Goal: Transaction & Acquisition: Purchase product/service

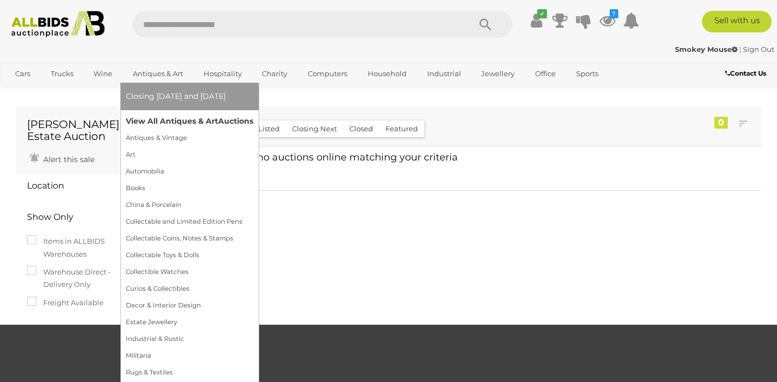
click at [159, 124] on link "View All Antiques & Art Auctions" at bounding box center [189, 121] width 127 height 17
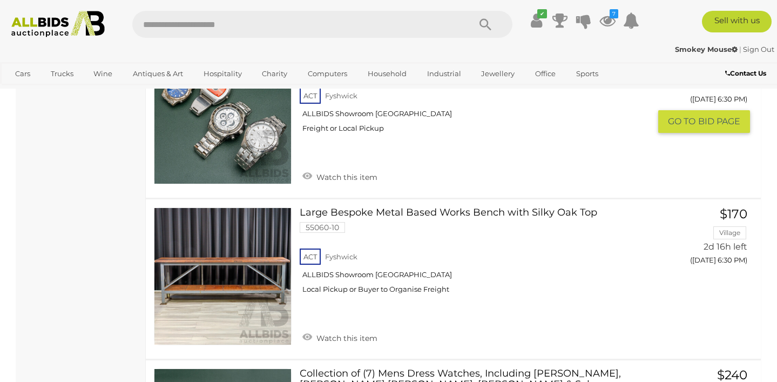
scroll to position [2974, 0]
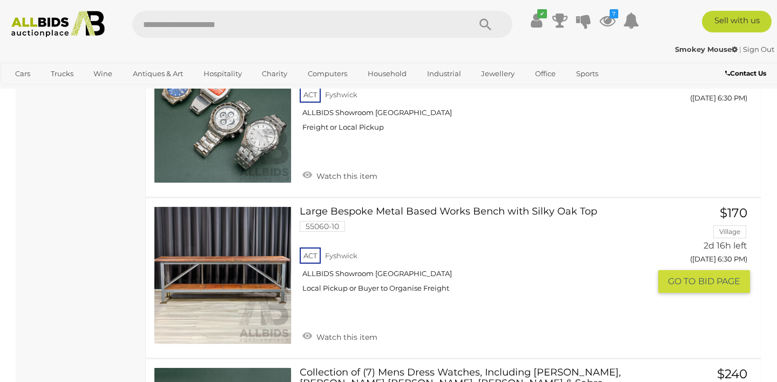
click at [233, 280] on link at bounding box center [223, 275] width 138 height 138
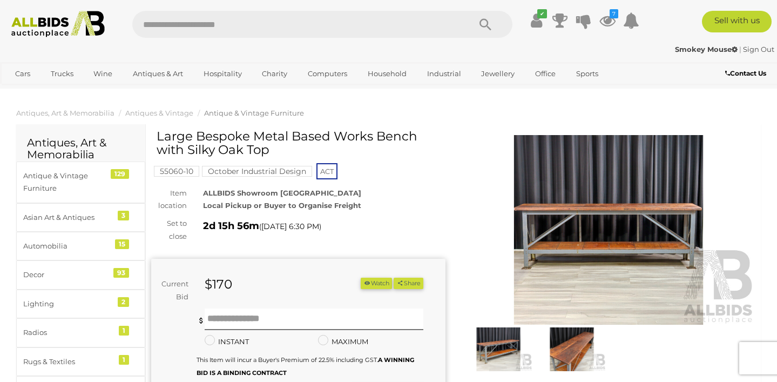
click at [493, 347] on img at bounding box center [499, 349] width 68 height 44
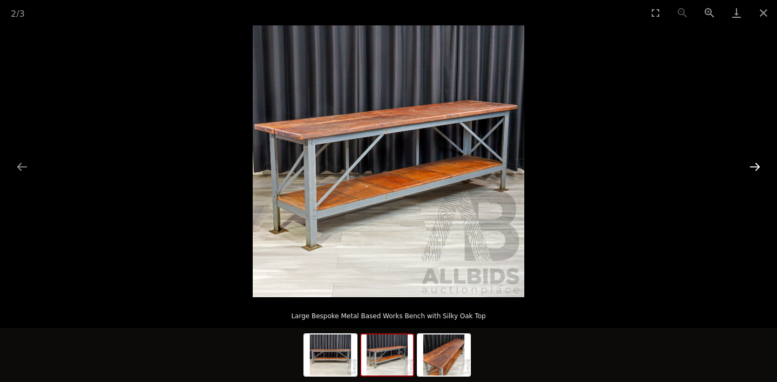
click at [754, 168] on button "Next slide" at bounding box center [755, 166] width 23 height 21
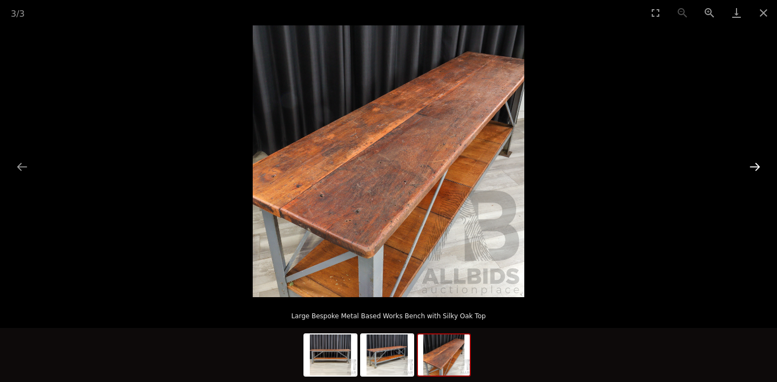
click at [754, 168] on button "Next slide" at bounding box center [755, 166] width 23 height 21
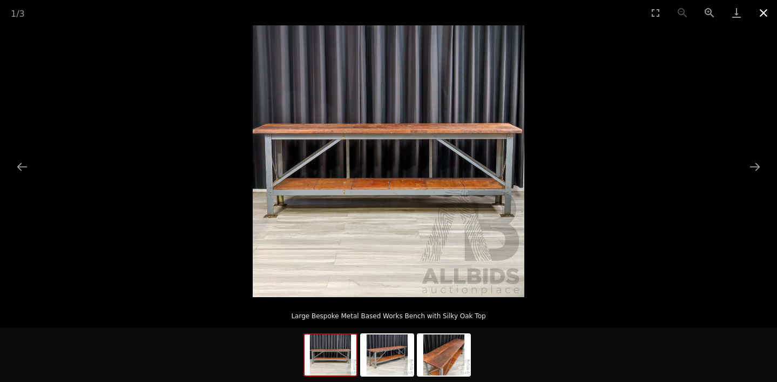
click at [762, 13] on button "Close gallery" at bounding box center [763, 12] width 27 height 25
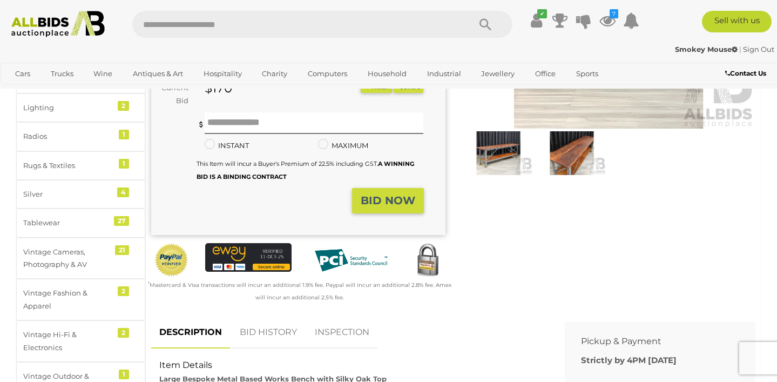
scroll to position [202, 0]
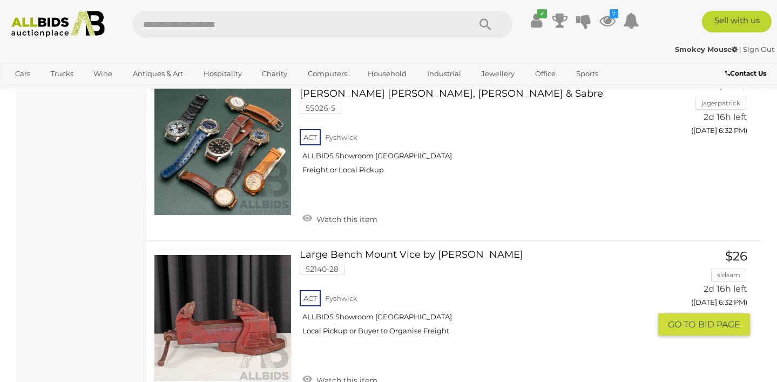
scroll to position [3278, 0]
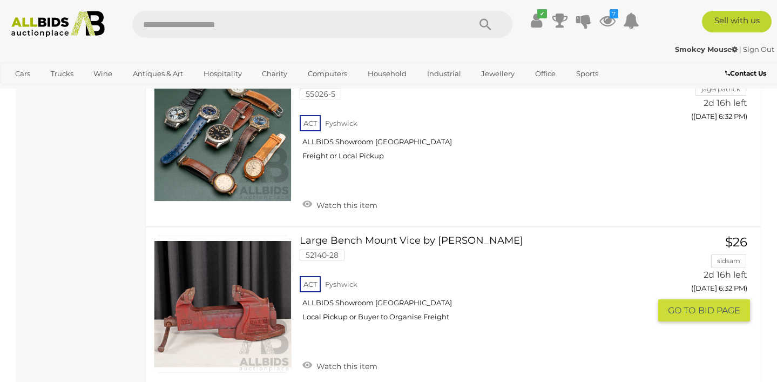
click at [271, 314] on link at bounding box center [223, 305] width 138 height 138
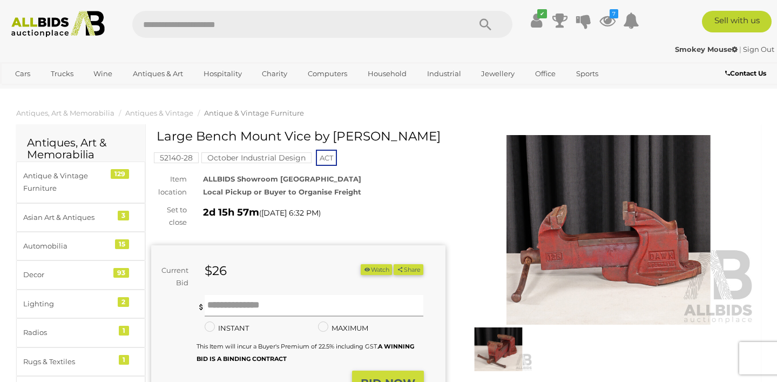
click at [271, 314] on input "text" at bounding box center [314, 306] width 219 height 22
click at [612, 257] on img at bounding box center [609, 230] width 294 height 190
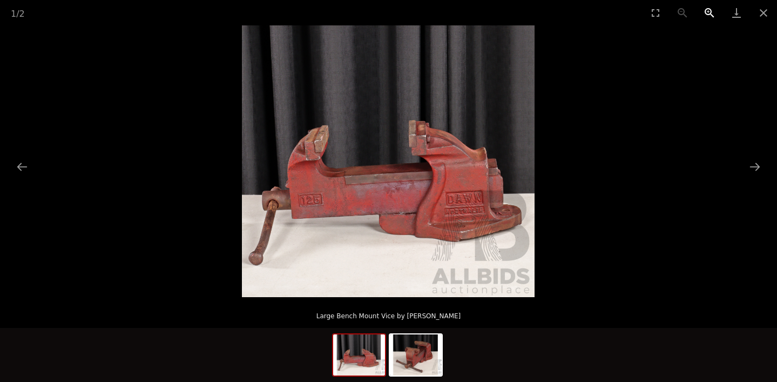
click at [709, 14] on button "Zoom in" at bounding box center [709, 12] width 27 height 25
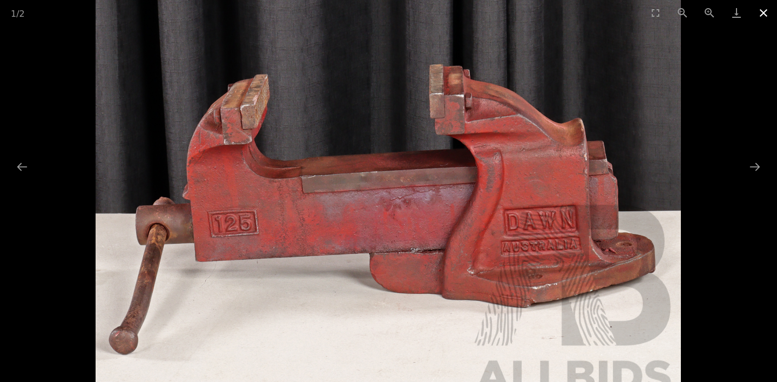
click at [763, 16] on button "Close gallery" at bounding box center [763, 12] width 27 height 25
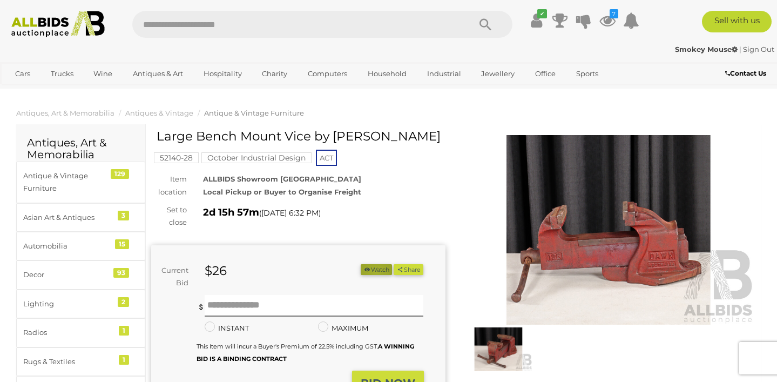
click at [371, 272] on button "Watch" at bounding box center [376, 269] width 31 height 11
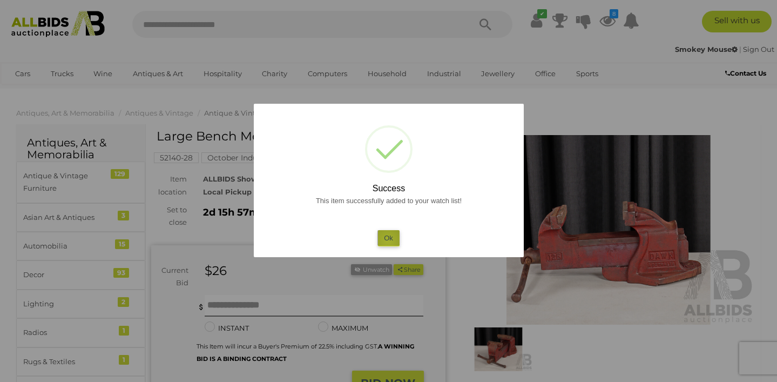
click at [388, 241] on button "Ok" at bounding box center [389, 238] width 22 height 16
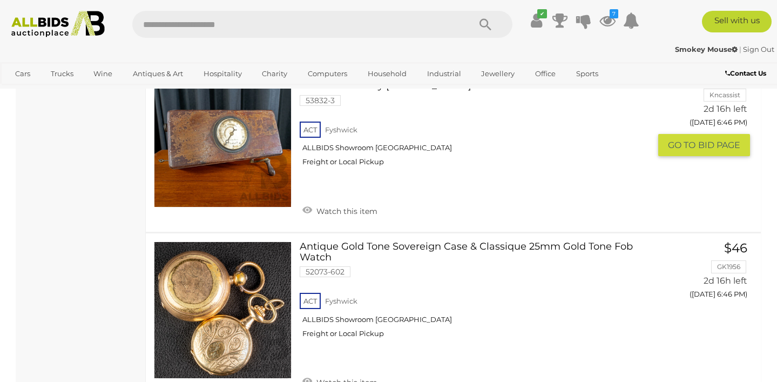
scroll to position [5592, 0]
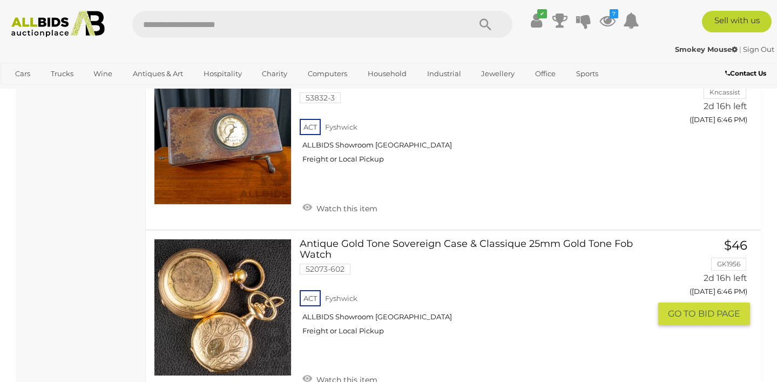
click at [370, 239] on link "Antique Gold Tone Sovereign Case & Classique 25mm Gold Tone Fob Watch 52073-602…" at bounding box center [479, 291] width 343 height 105
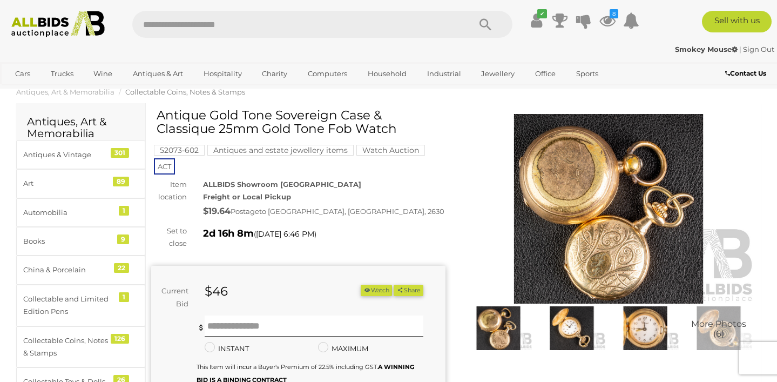
scroll to position [19, 0]
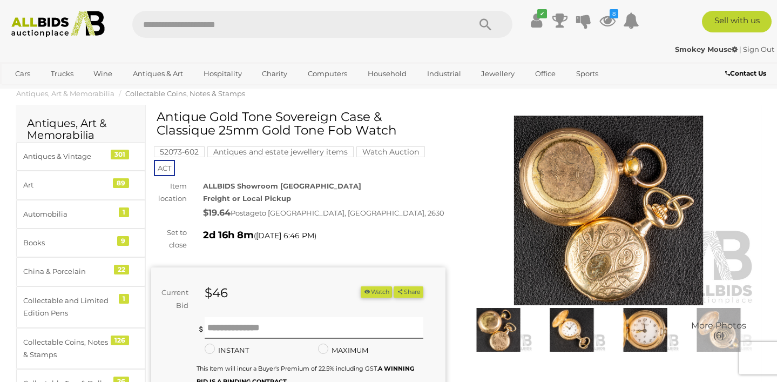
click at [561, 239] on img at bounding box center [609, 211] width 294 height 190
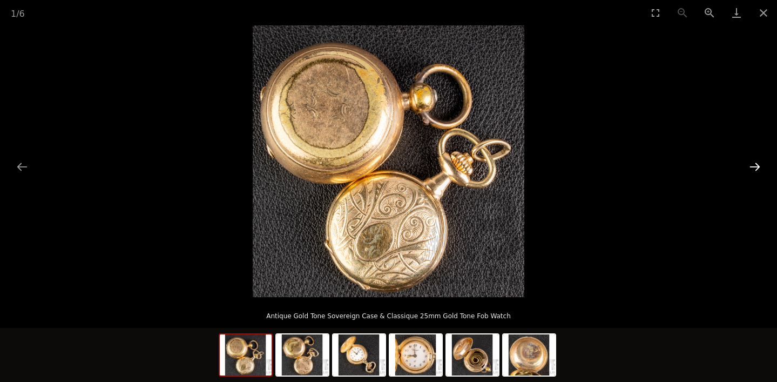
click at [754, 166] on button "Next slide" at bounding box center [755, 166] width 23 height 21
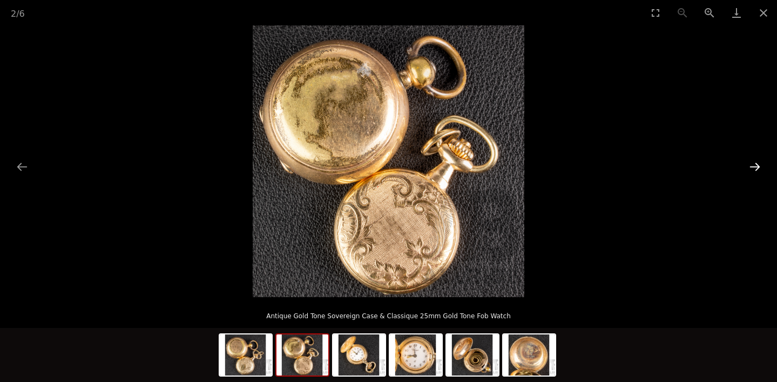
click at [754, 166] on button "Next slide" at bounding box center [755, 166] width 23 height 21
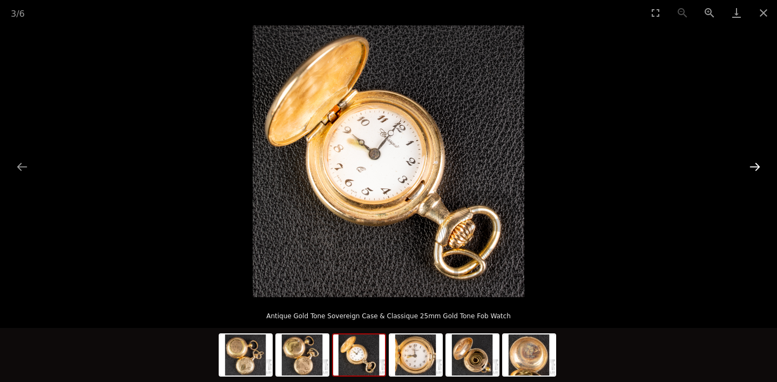
click at [753, 169] on button "Next slide" at bounding box center [755, 166] width 23 height 21
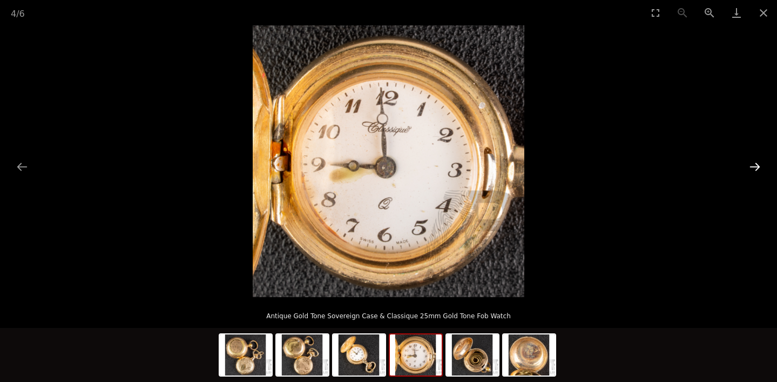
click at [753, 170] on button "Next slide" at bounding box center [755, 166] width 23 height 21
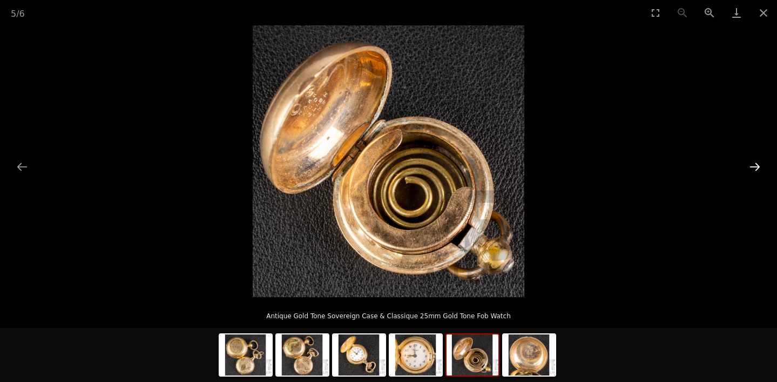
click at [753, 172] on button "Next slide" at bounding box center [755, 166] width 23 height 21
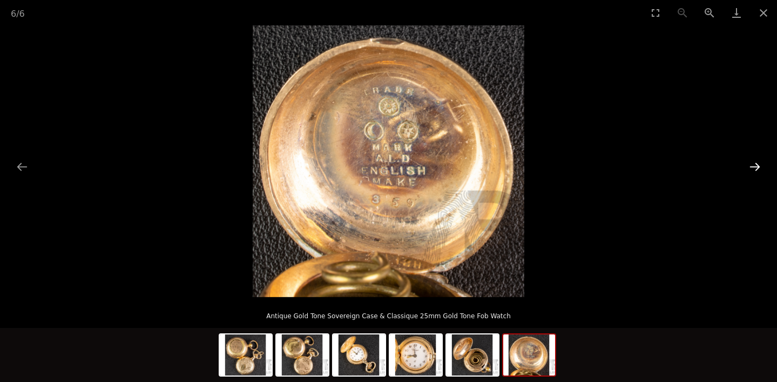
click at [753, 172] on button "Next slide" at bounding box center [755, 166] width 23 height 21
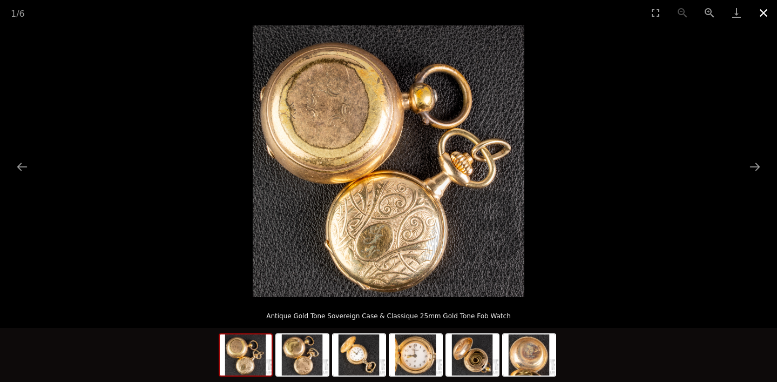
click at [761, 15] on button "Close gallery" at bounding box center [763, 12] width 27 height 25
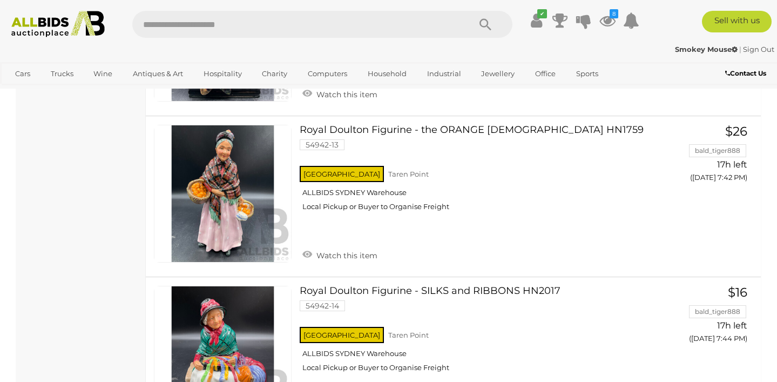
scroll to position [5757, 0]
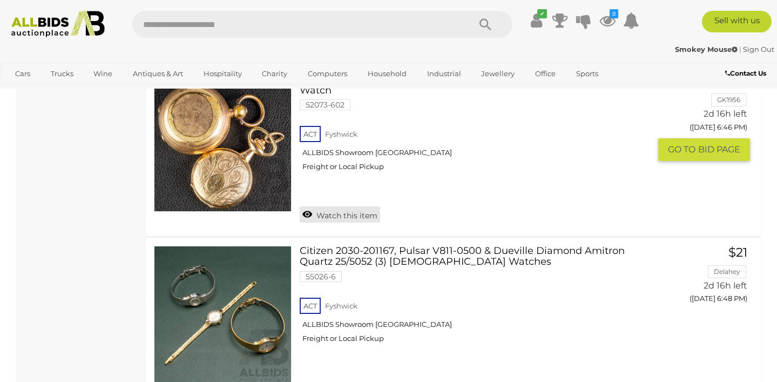
click at [356, 207] on link "Watch this item" at bounding box center [340, 214] width 80 height 16
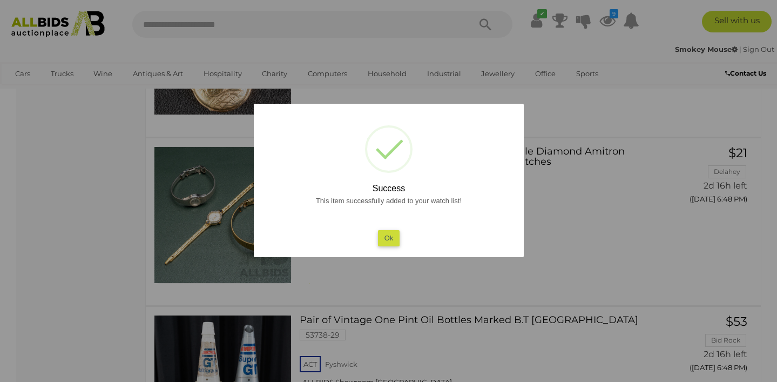
click at [388, 241] on button "Ok" at bounding box center [389, 238] width 22 height 16
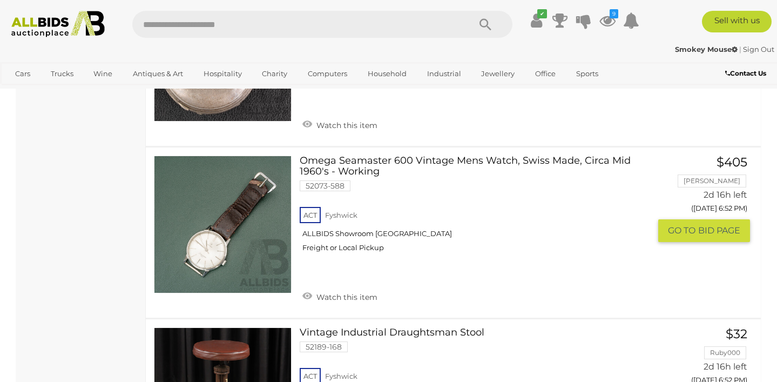
scroll to position [6513, 0]
click at [216, 245] on img at bounding box center [223, 224] width 137 height 137
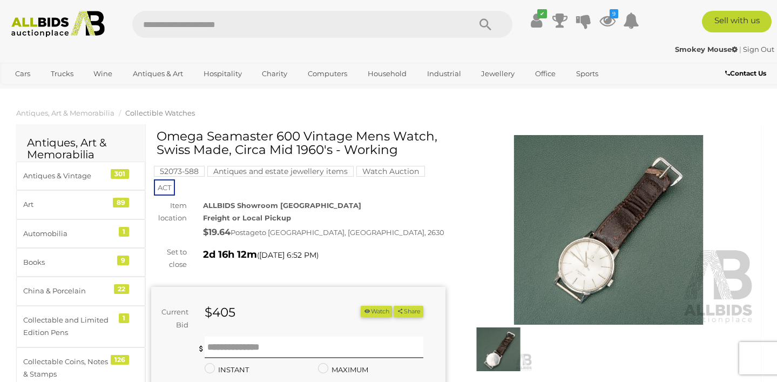
click at [590, 269] on img at bounding box center [609, 230] width 294 height 190
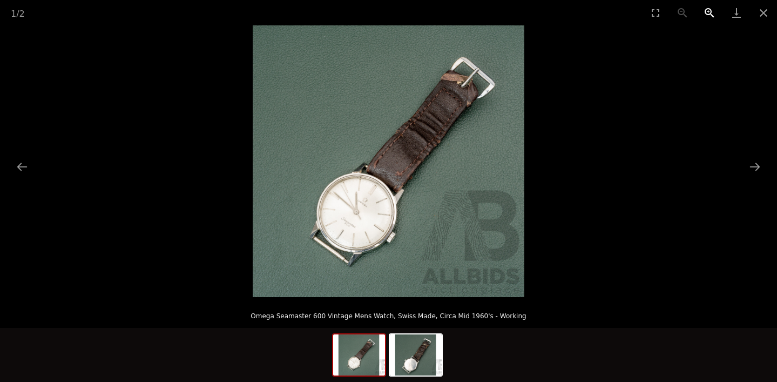
click at [706, 16] on button "Zoom in" at bounding box center [709, 12] width 27 height 25
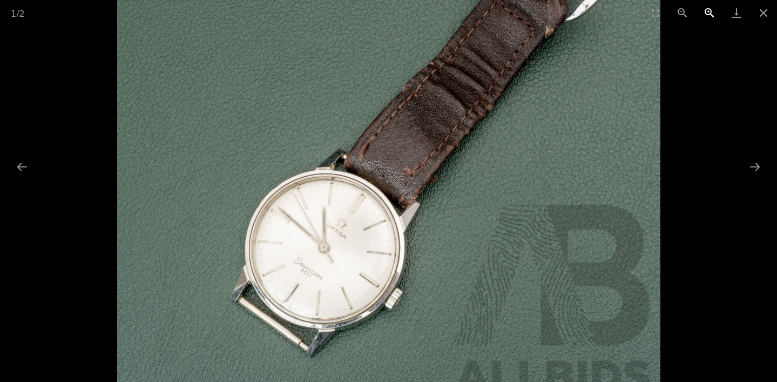
click at [706, 16] on button "Zoom in" at bounding box center [709, 12] width 27 height 25
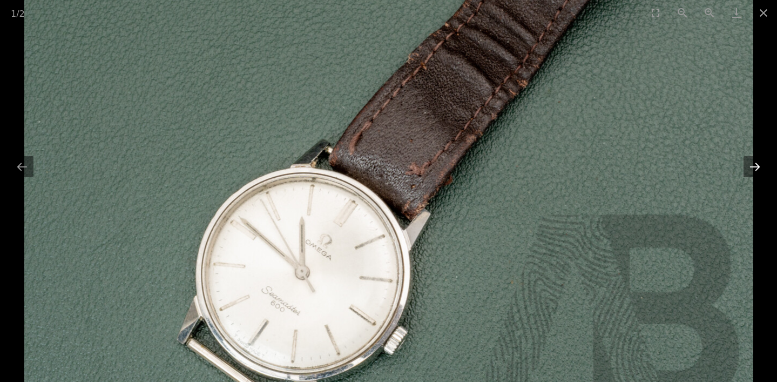
click at [753, 172] on button "Next slide" at bounding box center [755, 166] width 23 height 21
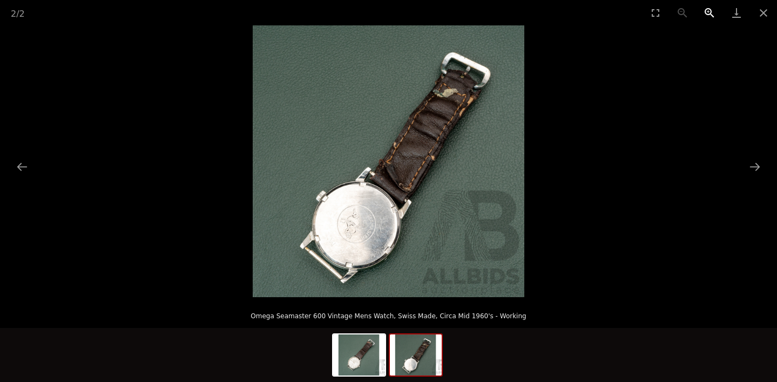
click at [708, 12] on button "Zoom in" at bounding box center [709, 12] width 27 height 25
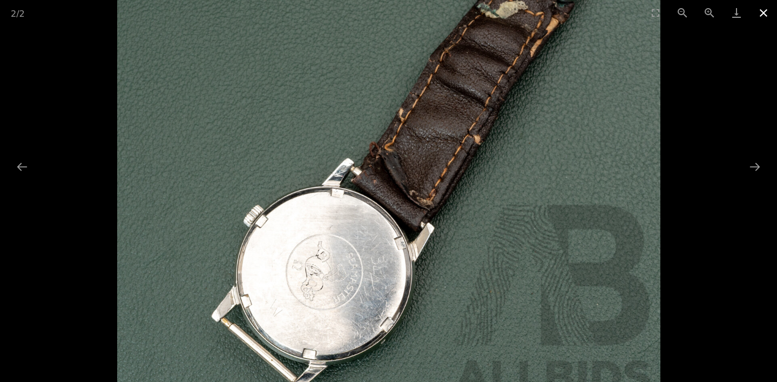
click at [764, 18] on button "Close gallery" at bounding box center [763, 12] width 27 height 25
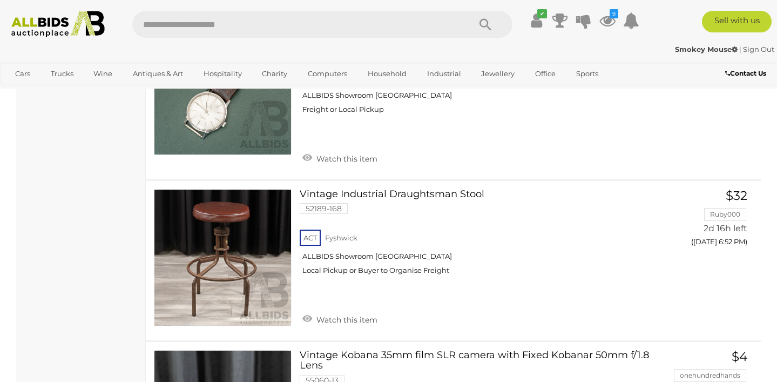
scroll to position [6654, 0]
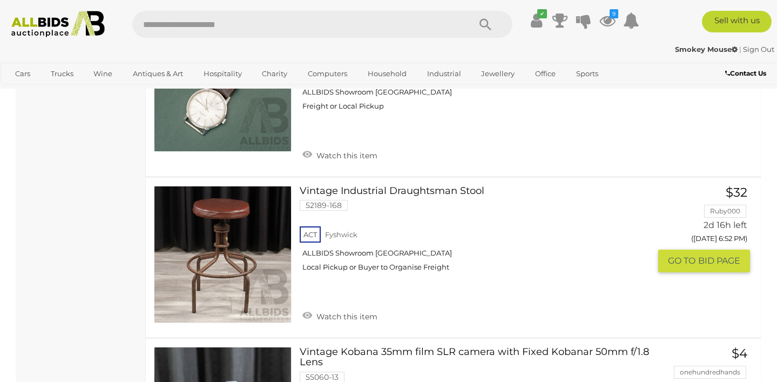
click at [205, 258] on link at bounding box center [223, 255] width 138 height 138
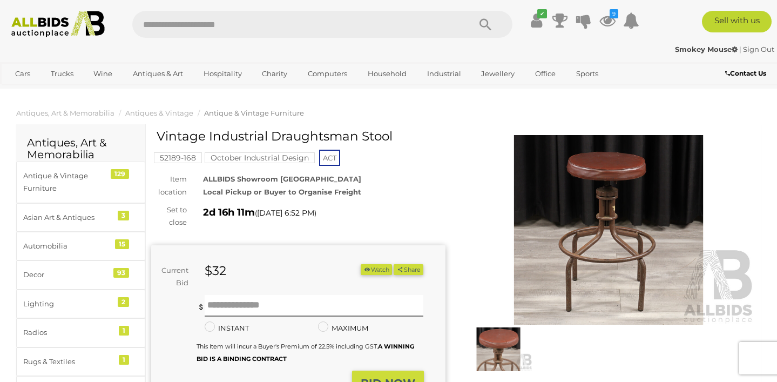
click at [574, 269] on img at bounding box center [609, 230] width 294 height 190
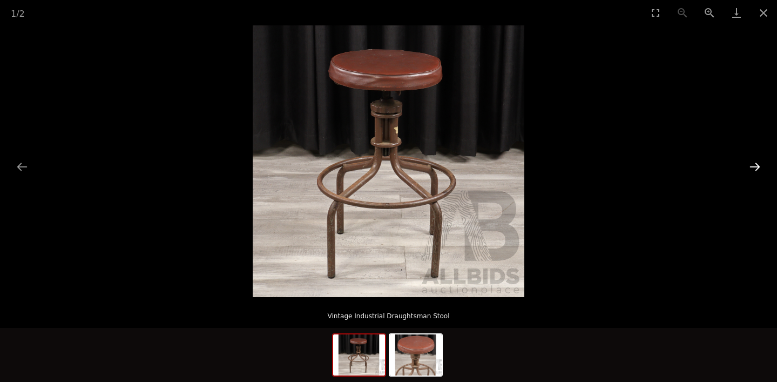
click at [749, 166] on button "Next slide" at bounding box center [755, 166] width 23 height 21
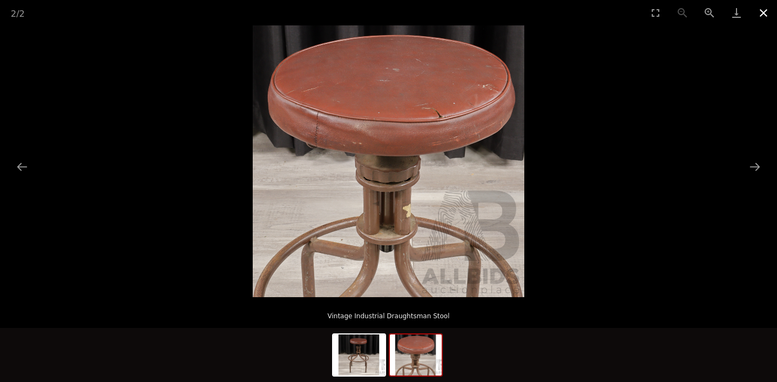
click at [764, 13] on button "Close gallery" at bounding box center [763, 12] width 27 height 25
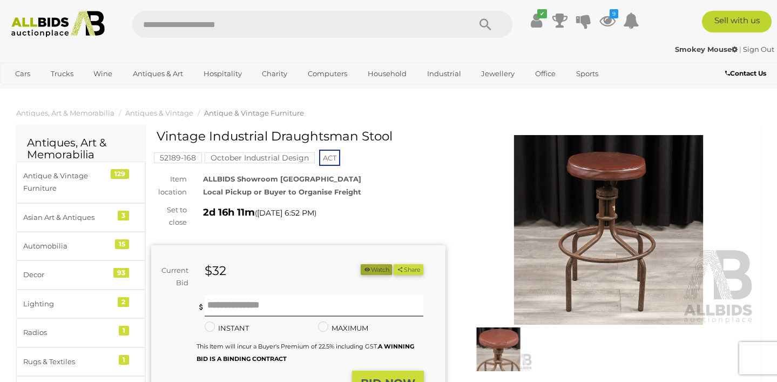
click at [370, 268] on button "Watch" at bounding box center [376, 269] width 31 height 11
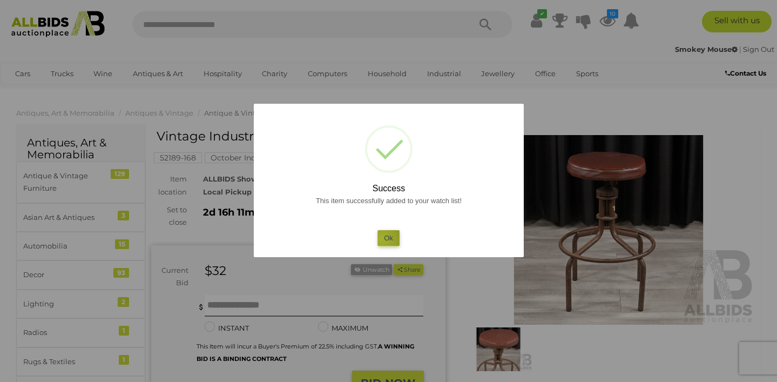
click at [382, 239] on button "Ok" at bounding box center [389, 238] width 22 height 16
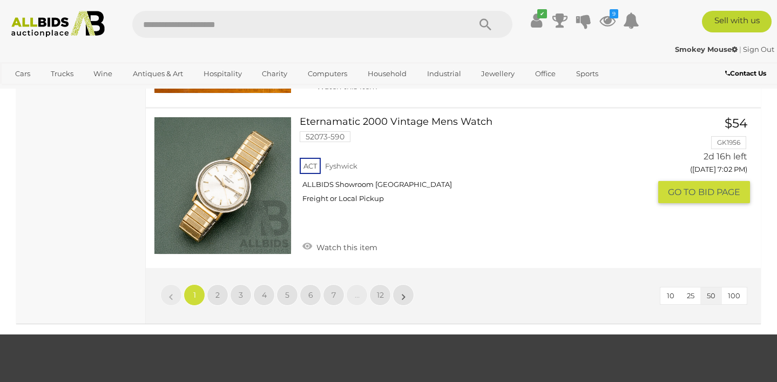
scroll to position [8381, 0]
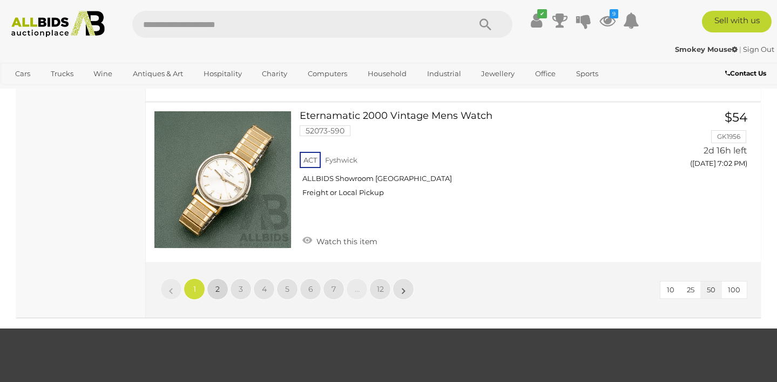
click at [221, 282] on link "2" at bounding box center [218, 289] width 22 height 22
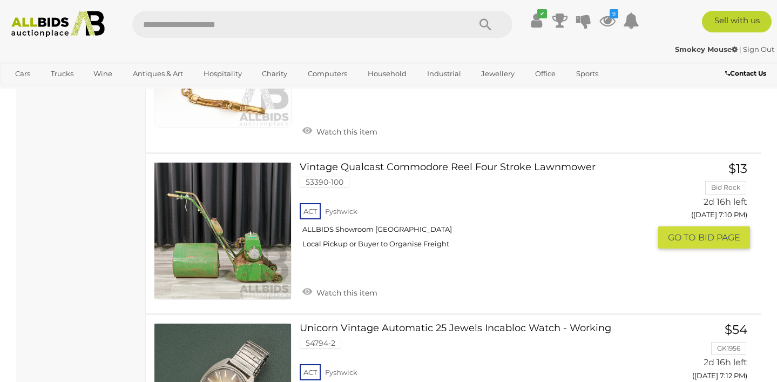
scroll to position [1689, 0]
click at [399, 162] on link "Vintage Qualcast Commodore Reel Four Stroke Lawnmower 53390-100 ACT Fyshwick" at bounding box center [479, 209] width 343 height 95
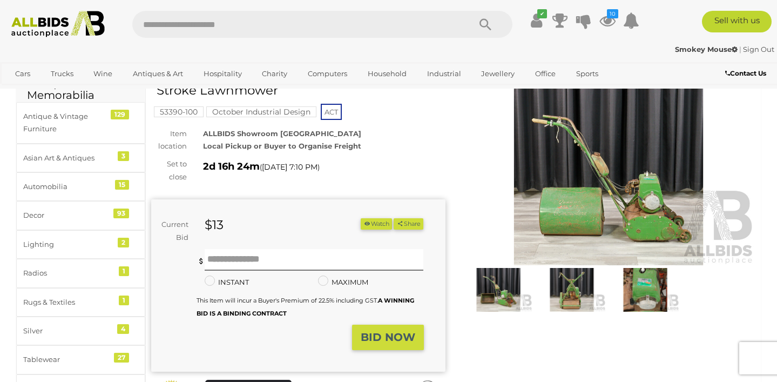
scroll to position [56, 0]
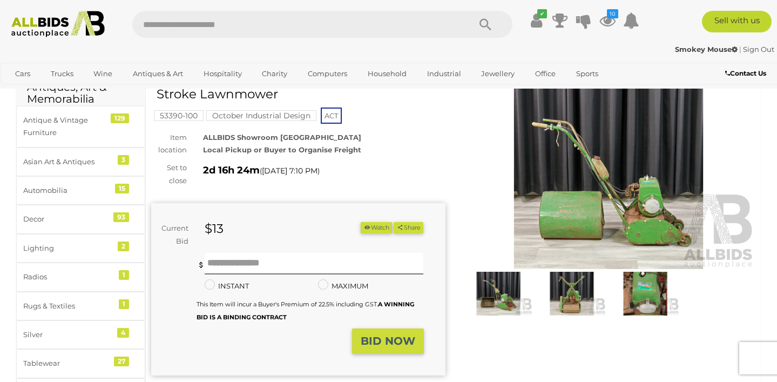
click at [564, 216] on img at bounding box center [609, 174] width 294 height 190
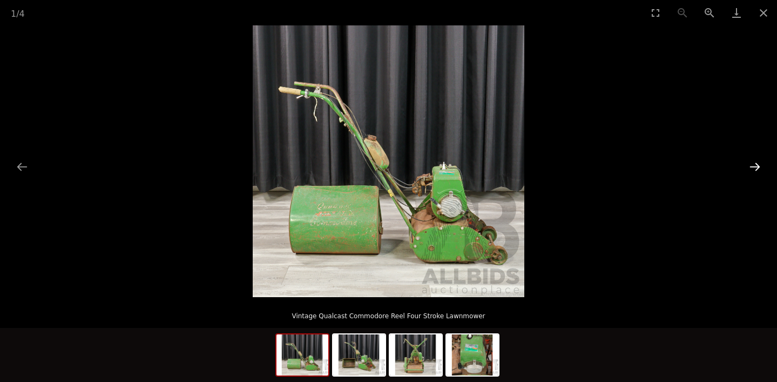
click at [753, 168] on button "Next slide" at bounding box center [755, 166] width 23 height 21
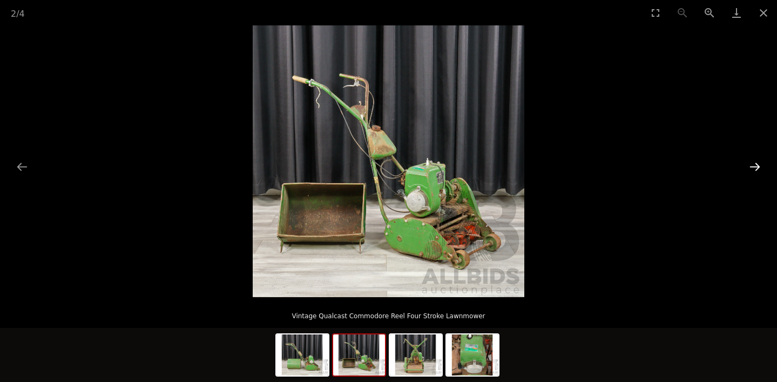
click at [753, 168] on button "Next slide" at bounding box center [755, 166] width 23 height 21
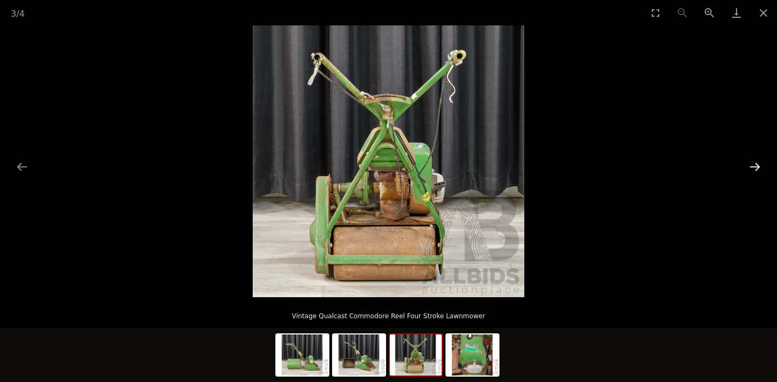
click at [753, 168] on button "Next slide" at bounding box center [755, 166] width 23 height 21
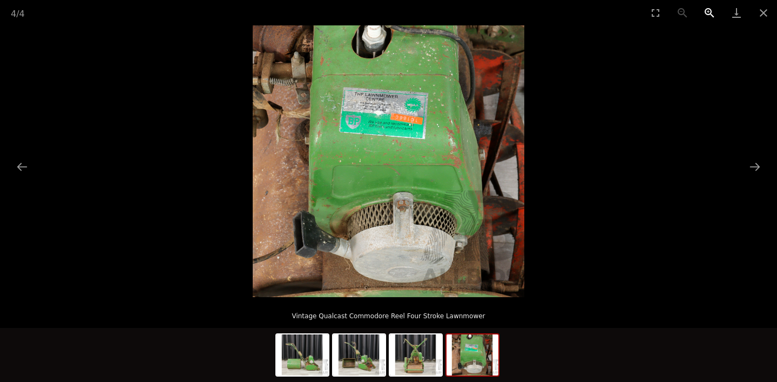
click at [707, 14] on button "Zoom in" at bounding box center [709, 12] width 27 height 25
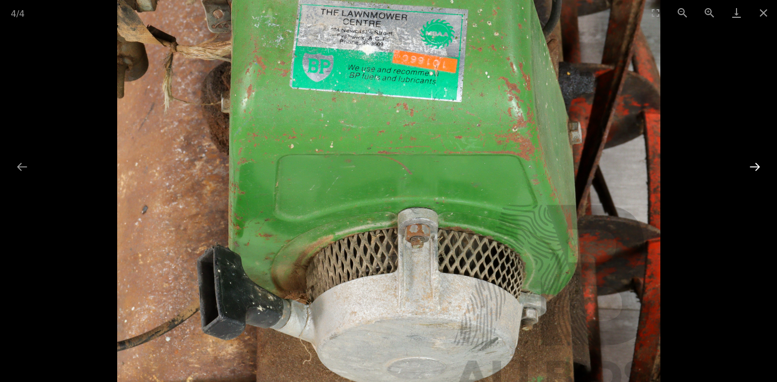
click at [753, 168] on button "Next slide" at bounding box center [755, 166] width 23 height 21
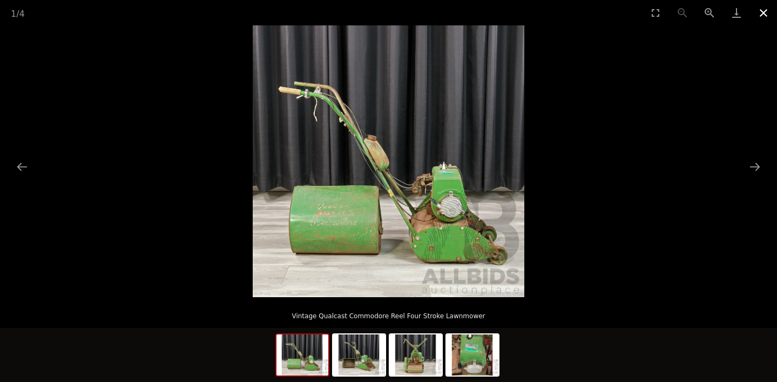
click at [763, 14] on button "Close gallery" at bounding box center [763, 12] width 27 height 25
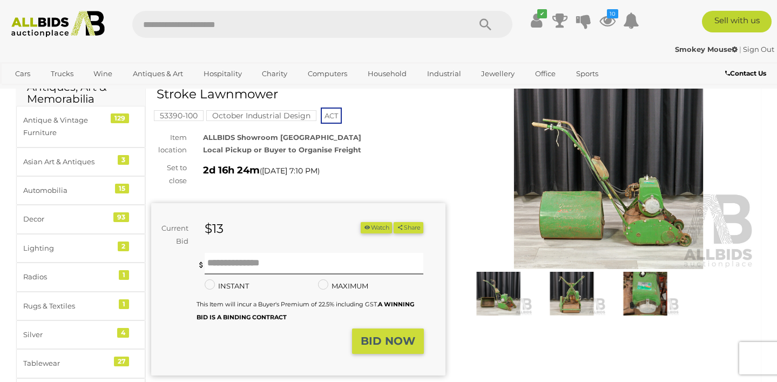
click at [366, 227] on button "Watch" at bounding box center [376, 227] width 31 height 11
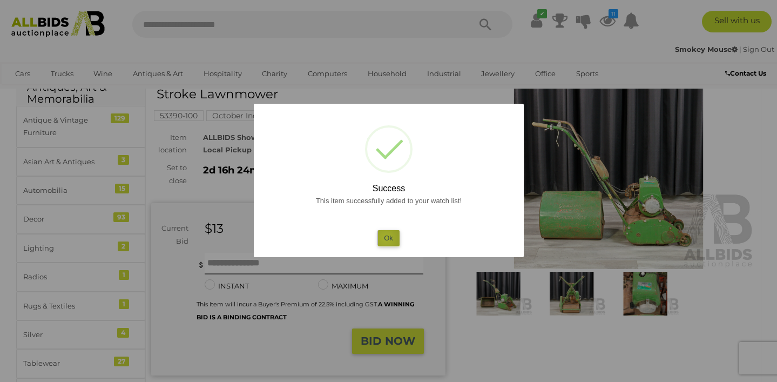
click at [386, 238] on button "Ok" at bounding box center [389, 238] width 22 height 16
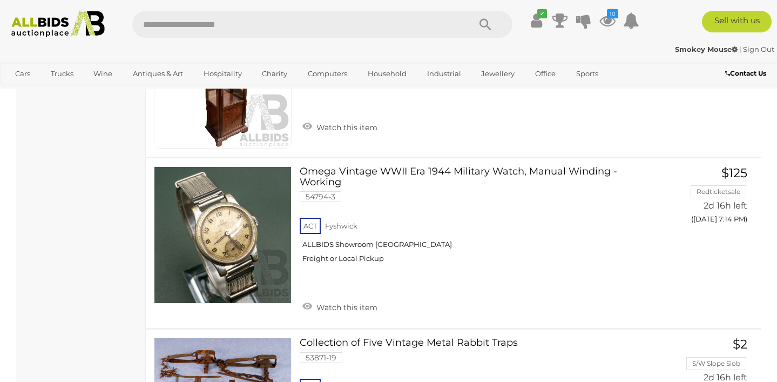
scroll to position [2163, 0]
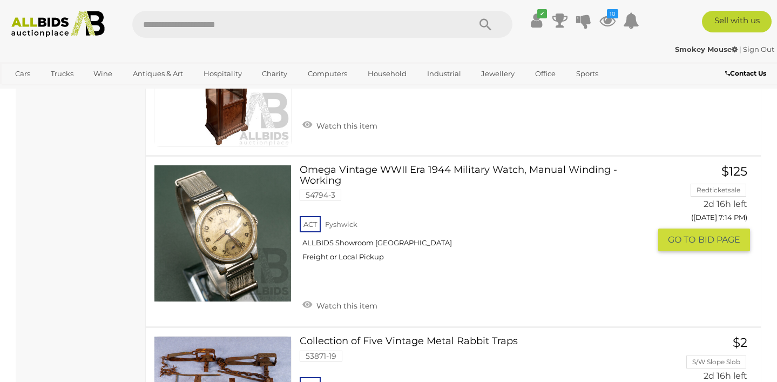
click at [226, 219] on link at bounding box center [223, 234] width 138 height 138
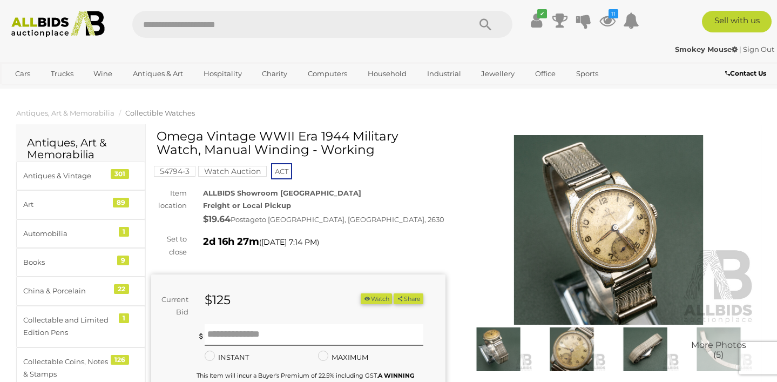
click at [492, 351] on img at bounding box center [499, 349] width 68 height 44
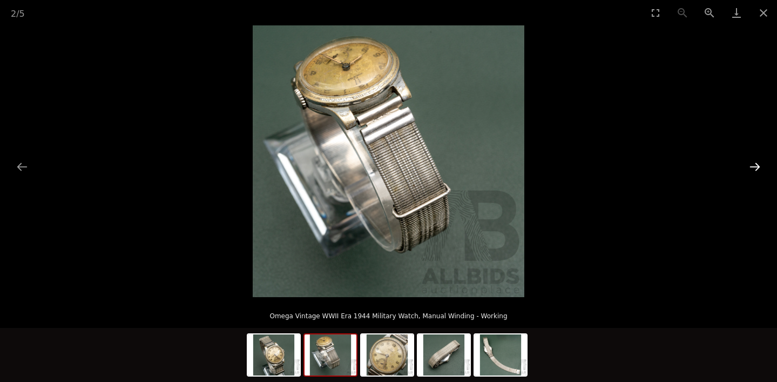
click at [753, 164] on button "Next slide" at bounding box center [755, 166] width 23 height 21
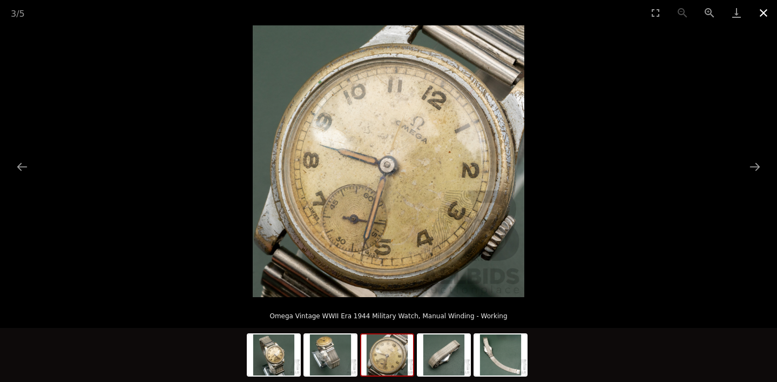
click at [764, 14] on button "Close gallery" at bounding box center [763, 12] width 27 height 25
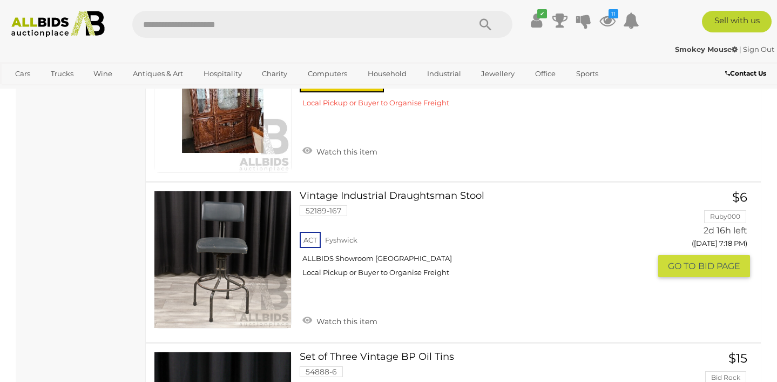
scroll to position [3140, 0]
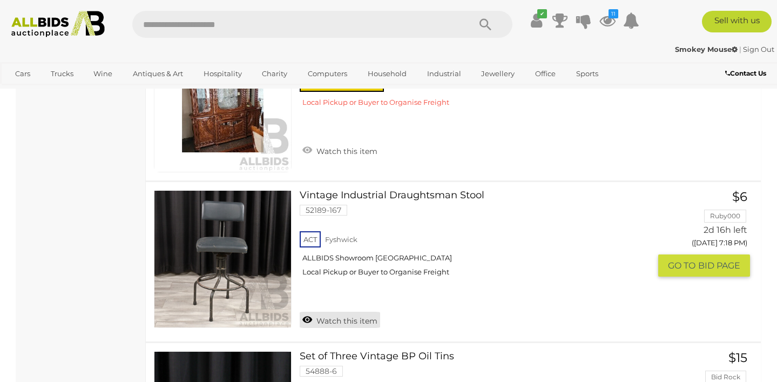
click at [348, 312] on link "Watch this item" at bounding box center [340, 320] width 80 height 16
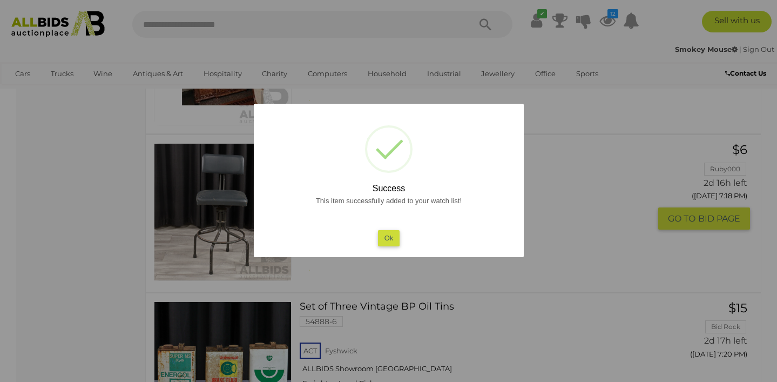
click at [391, 242] on button "Ok" at bounding box center [389, 238] width 22 height 16
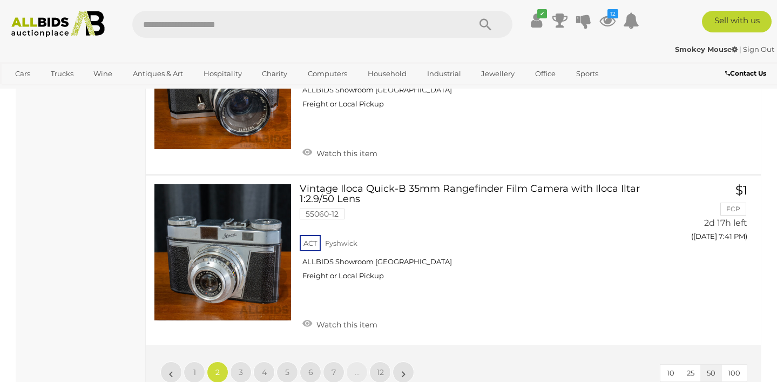
scroll to position [8287, 0]
click at [244, 361] on link "3" at bounding box center [241, 372] width 22 height 22
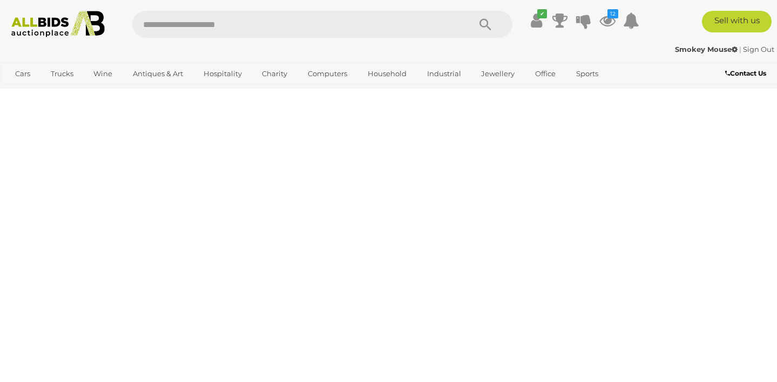
scroll to position [241, 0]
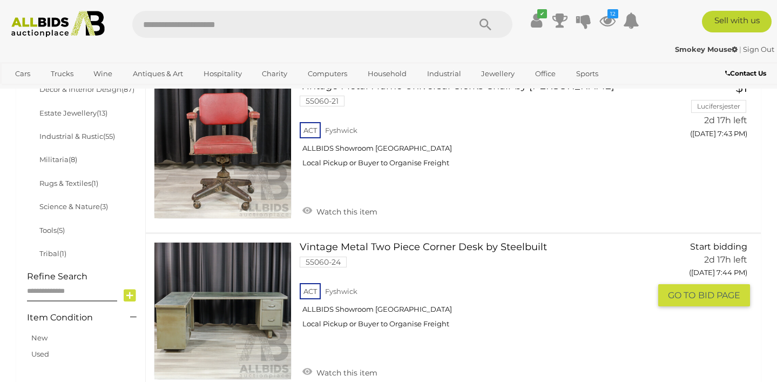
scroll to position [612, 0]
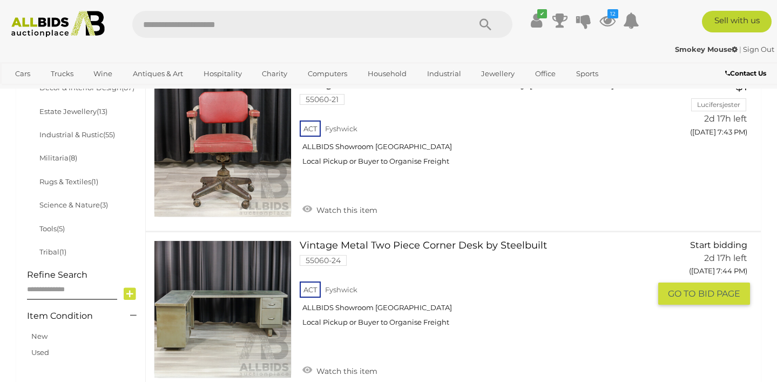
click at [268, 304] on link at bounding box center [223, 309] width 138 height 138
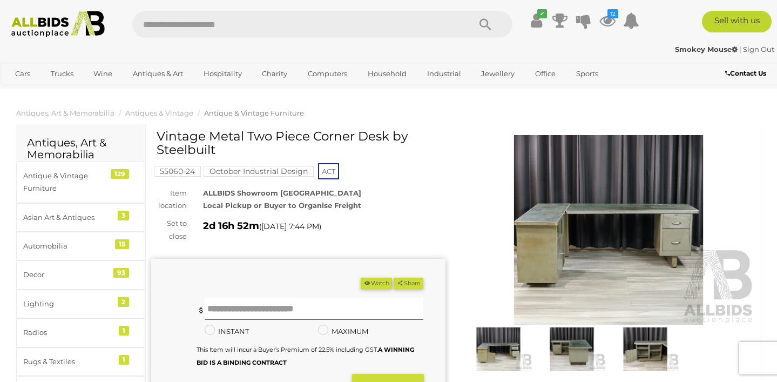
click at [535, 255] on img at bounding box center [609, 230] width 294 height 190
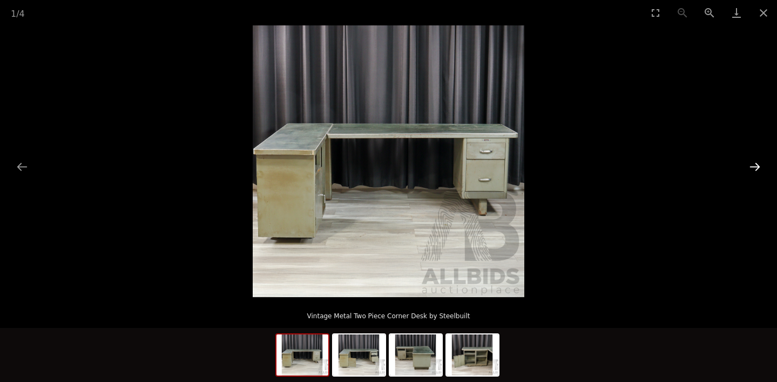
click at [756, 168] on button "Next slide" at bounding box center [755, 166] width 23 height 21
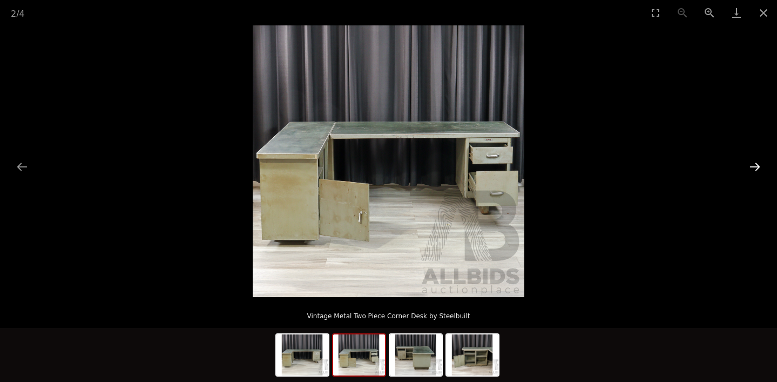
click at [756, 168] on button "Next slide" at bounding box center [755, 166] width 23 height 21
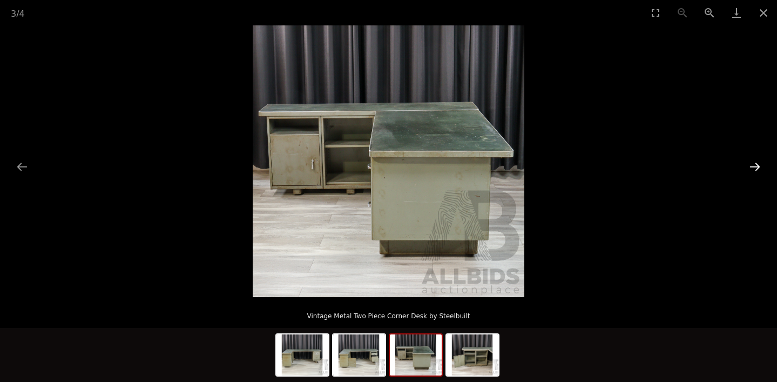
click at [756, 168] on button "Next slide" at bounding box center [755, 166] width 23 height 21
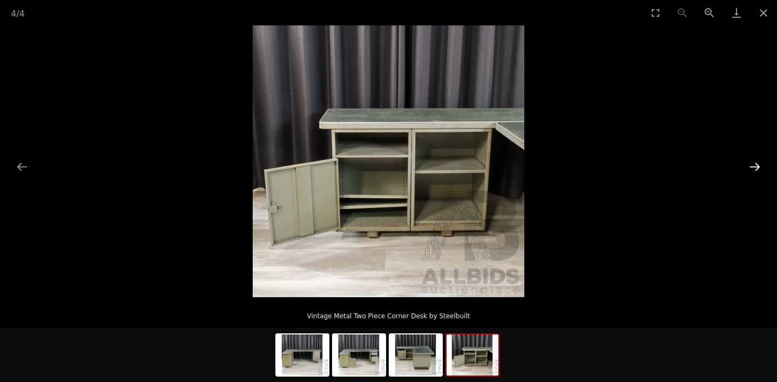
click at [756, 168] on button "Next slide" at bounding box center [755, 166] width 23 height 21
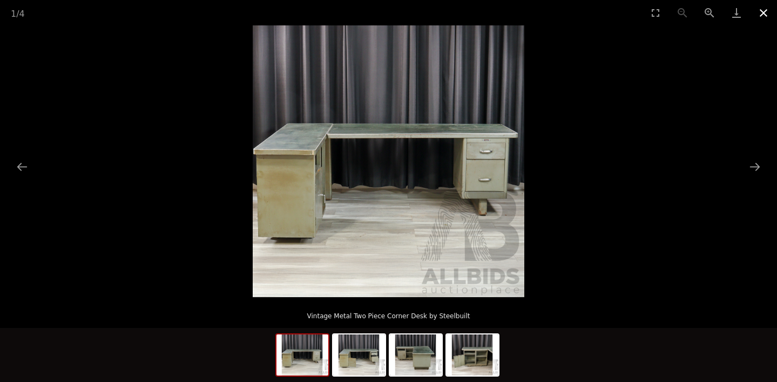
click at [763, 14] on button "Close gallery" at bounding box center [763, 12] width 27 height 25
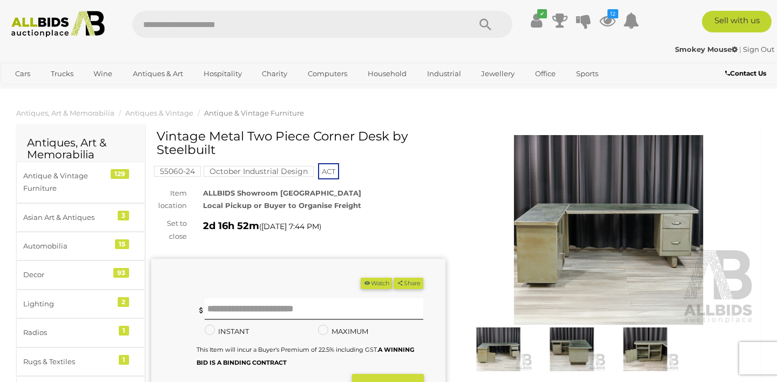
click at [372, 282] on button "Watch" at bounding box center [376, 283] width 31 height 11
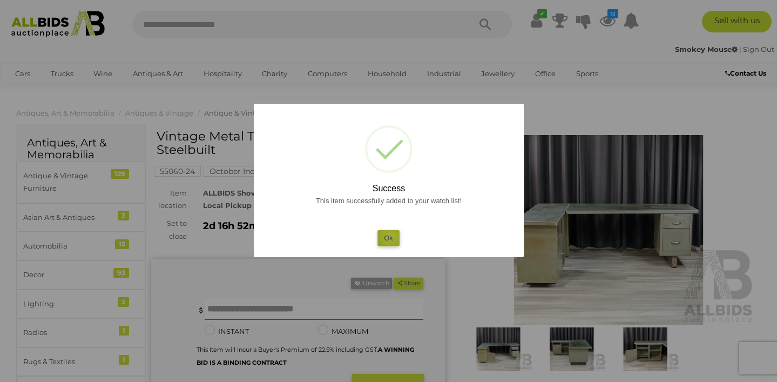
click at [391, 236] on button "Ok" at bounding box center [389, 238] width 22 height 16
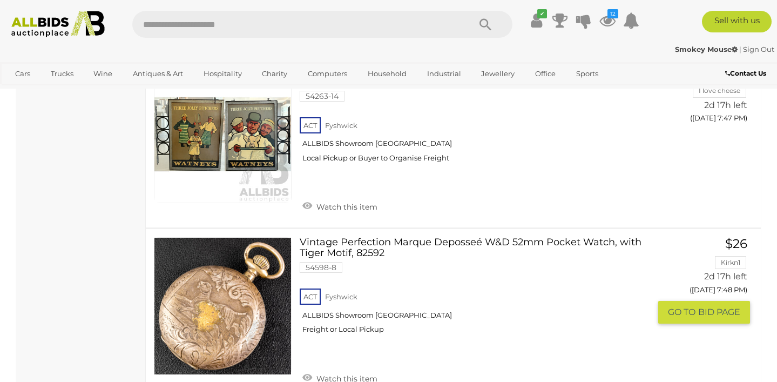
scroll to position [1787, 0]
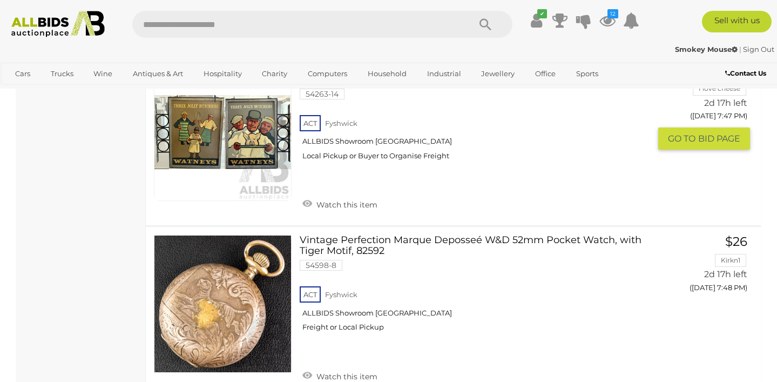
click at [226, 155] on img at bounding box center [223, 132] width 137 height 137
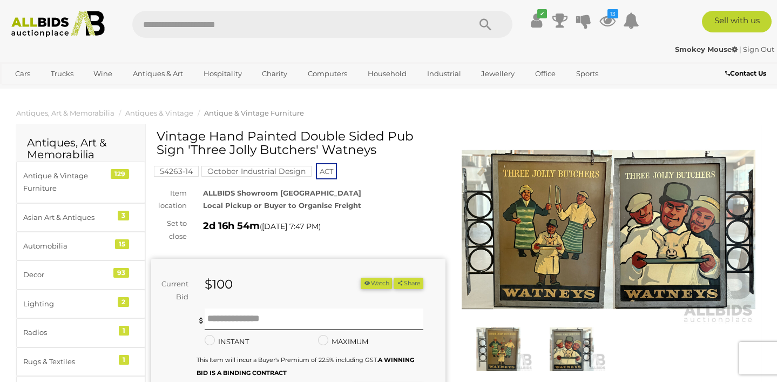
drag, startPoint x: 163, startPoint y: 146, endPoint x: 182, endPoint y: 152, distance: 19.7
click at [182, 152] on h1 "Vintage Hand Painted Double Sided Pub Sign 'Three Jolly Butchers' Watneys" at bounding box center [300, 144] width 286 height 28
drag, startPoint x: 159, startPoint y: 148, endPoint x: 348, endPoint y: 151, distance: 189.1
click at [348, 151] on h1 "Vintage Hand Painted Double Sided Pub Sign 'Three Jolly Butchers' Watneys" at bounding box center [300, 144] width 286 height 28
copy h1 "Three Jolly Butchers' Watneys"
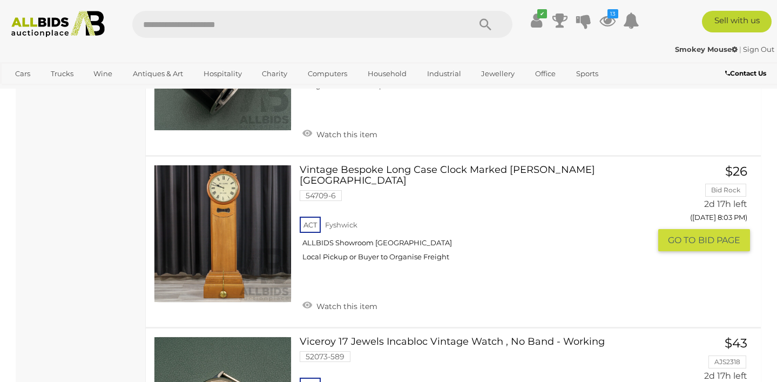
scroll to position [6605, 0]
click at [219, 193] on link at bounding box center [223, 233] width 138 height 138
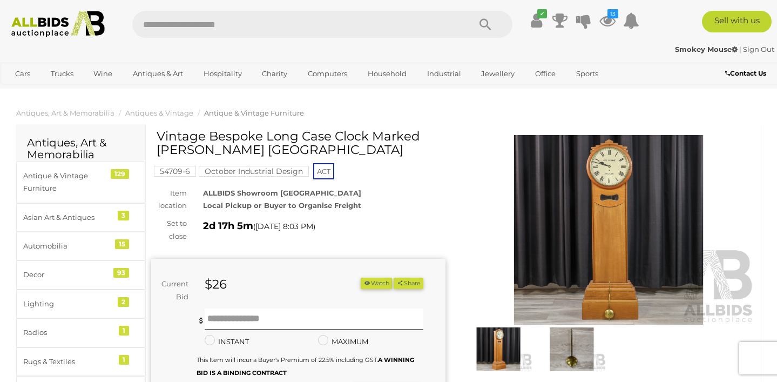
click at [607, 233] on img at bounding box center [609, 230] width 294 height 190
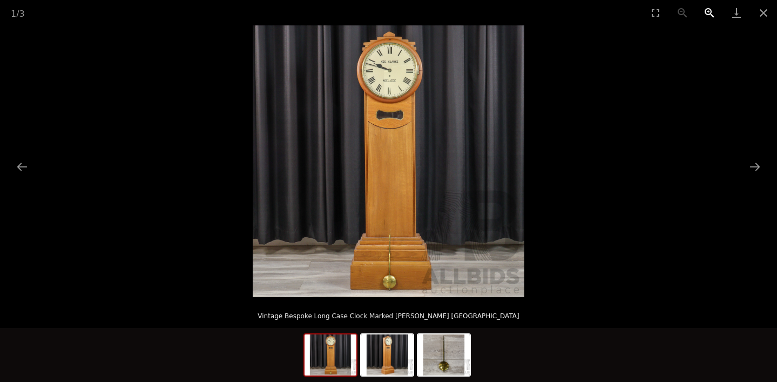
click at [708, 13] on button "Zoom in" at bounding box center [709, 12] width 27 height 25
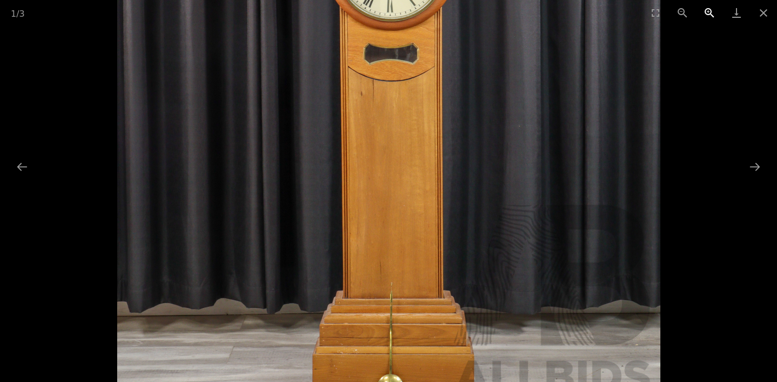
click at [708, 13] on button "Zoom in" at bounding box center [709, 12] width 27 height 25
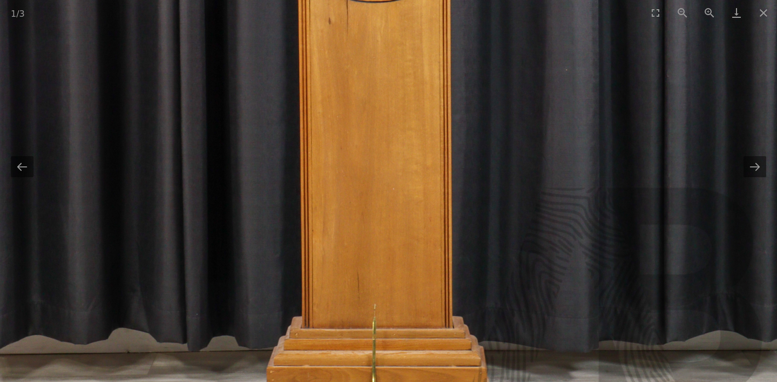
drag, startPoint x: 487, startPoint y: 88, endPoint x: 468, endPoint y: 57, distance: 36.3
click at [468, 57] on img at bounding box center [370, 100] width 815 height 815
click at [758, 177] on img at bounding box center [370, 100] width 815 height 815
click at [757, 169] on button "Next slide" at bounding box center [755, 166] width 23 height 21
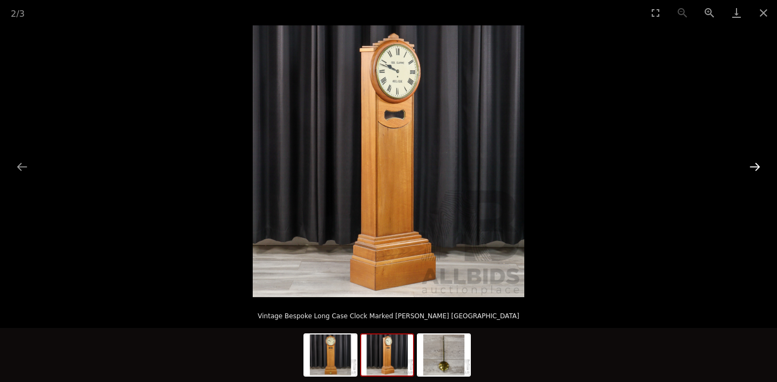
click at [757, 169] on button "Next slide" at bounding box center [755, 166] width 23 height 21
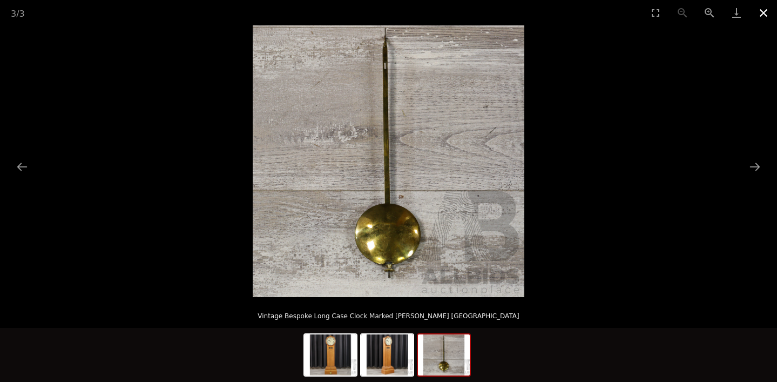
click at [763, 17] on button "Close gallery" at bounding box center [763, 12] width 27 height 25
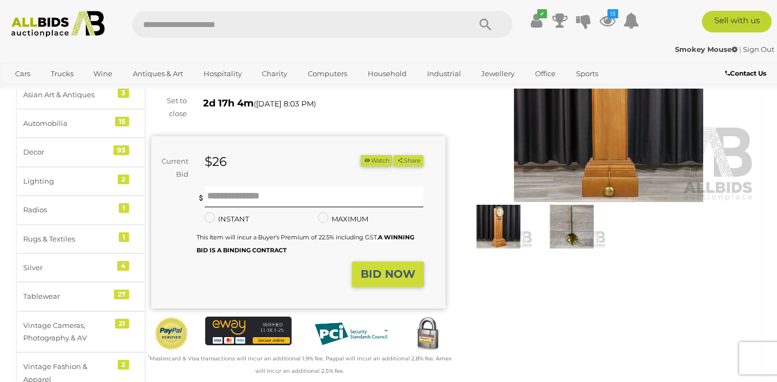
scroll to position [125, 0]
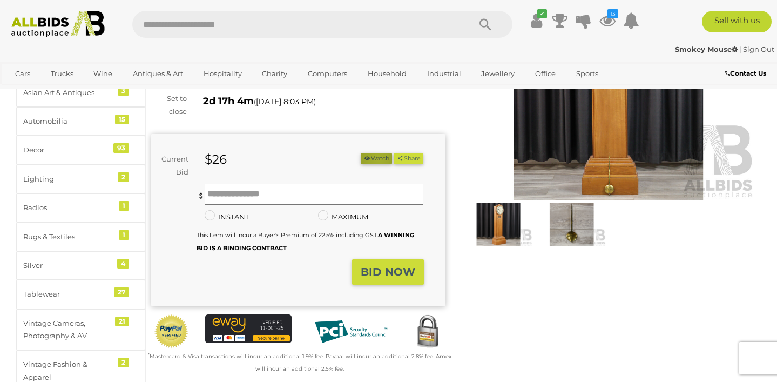
click at [374, 158] on button "Watch" at bounding box center [376, 158] width 31 height 11
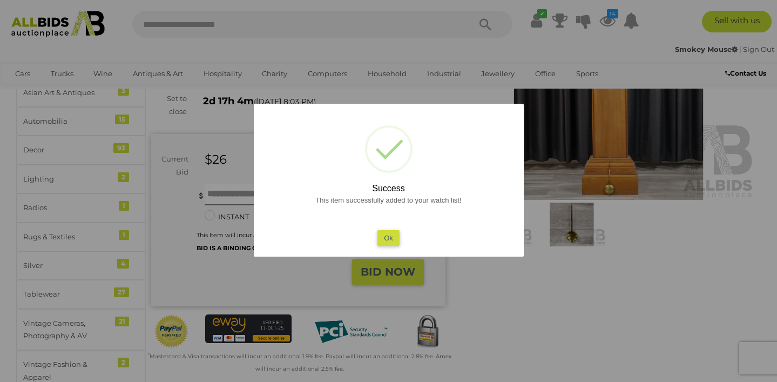
click at [388, 241] on button "Ok" at bounding box center [389, 238] width 22 height 16
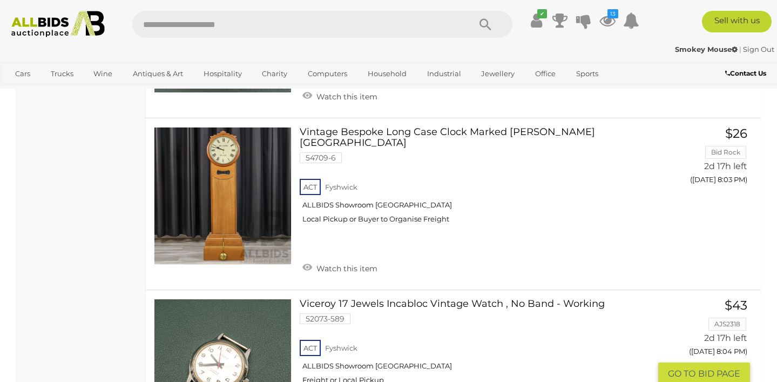
scroll to position [6636, 0]
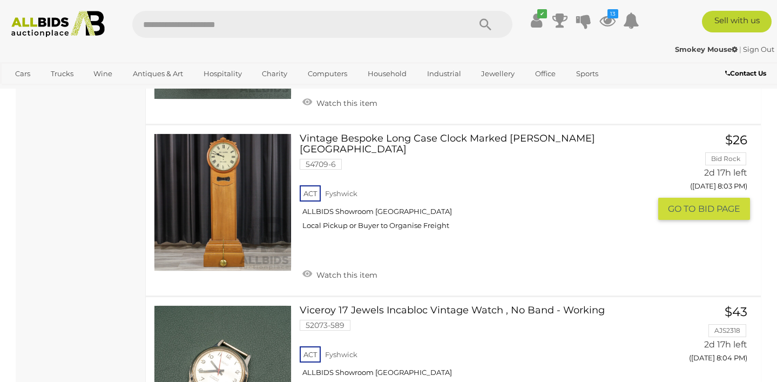
click at [511, 133] on link "Vintage Bespoke Long Case Clock Marked Geo Clarke Adelaide 54709-6 ACT Fyshwick" at bounding box center [479, 185] width 343 height 105
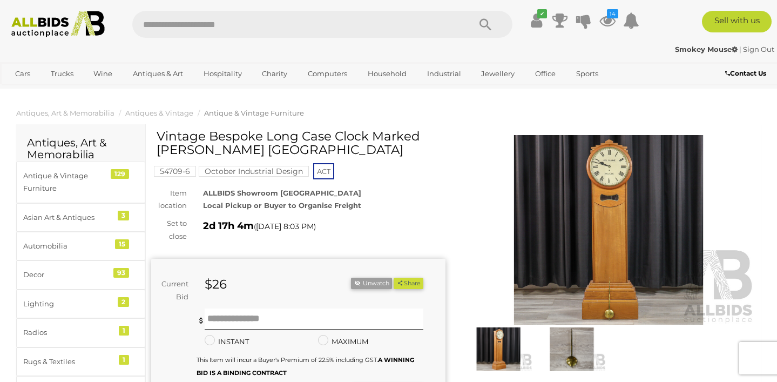
drag, startPoint x: 159, startPoint y: 152, endPoint x: 281, endPoint y: 156, distance: 122.7
click at [281, 156] on h1 "Vintage Bespoke Long Case Clock Marked [PERSON_NAME] [GEOGRAPHIC_DATA]" at bounding box center [300, 144] width 286 height 28
copy h1 "[PERSON_NAME] [GEOGRAPHIC_DATA]"
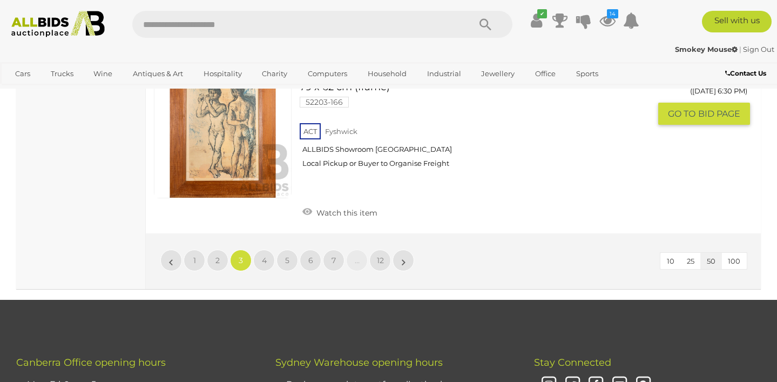
scroll to position [8363, 0]
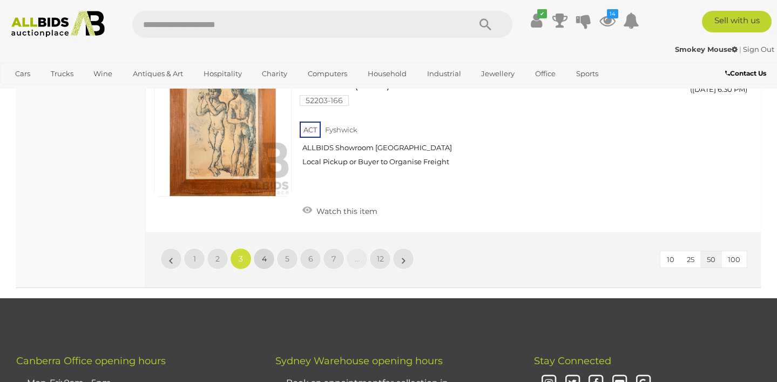
click at [261, 248] on link "4" at bounding box center [264, 259] width 22 height 22
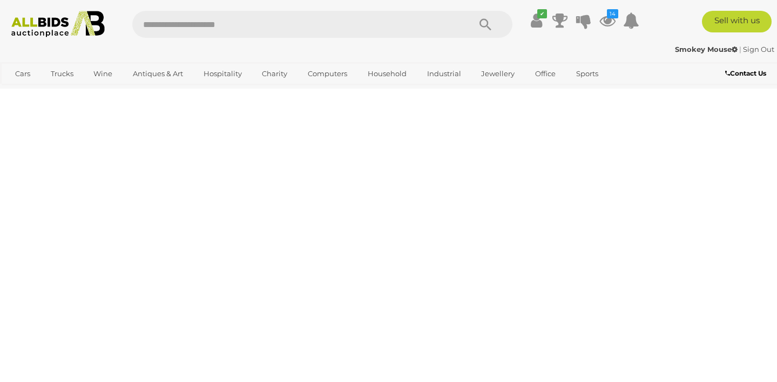
scroll to position [241, 0]
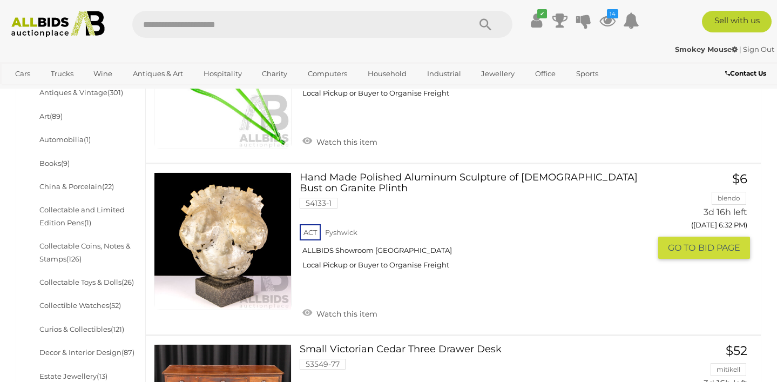
scroll to position [349, 0]
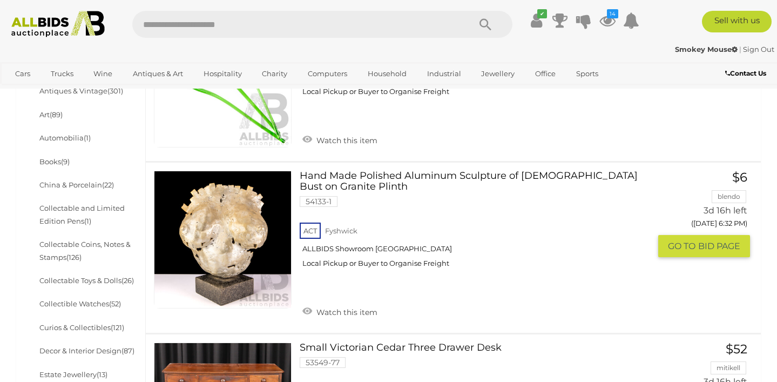
click at [232, 253] on link at bounding box center [223, 240] width 138 height 138
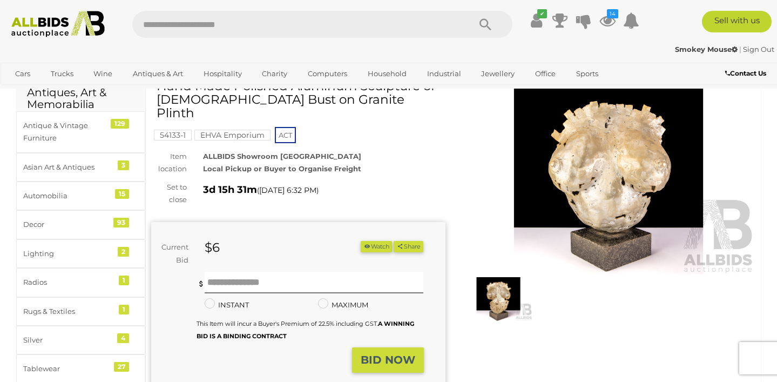
scroll to position [33, 0]
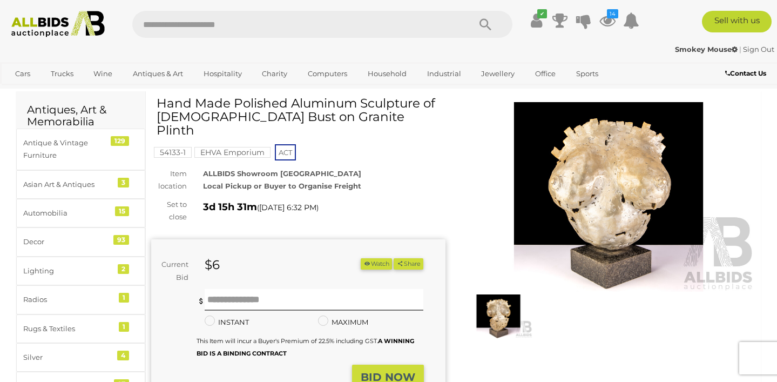
click at [590, 209] on img at bounding box center [609, 197] width 294 height 190
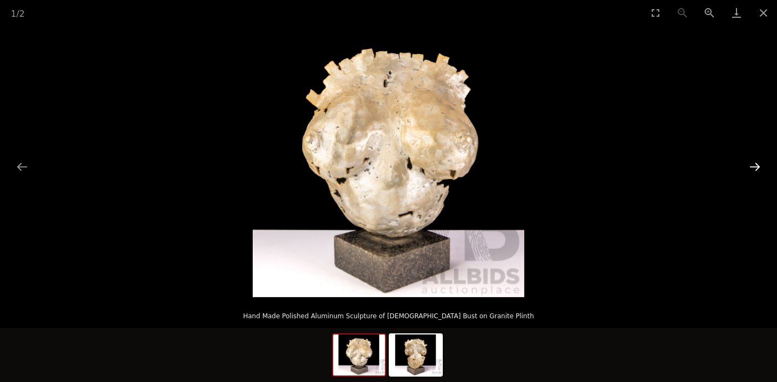
click at [754, 164] on button "Next slide" at bounding box center [755, 166] width 23 height 21
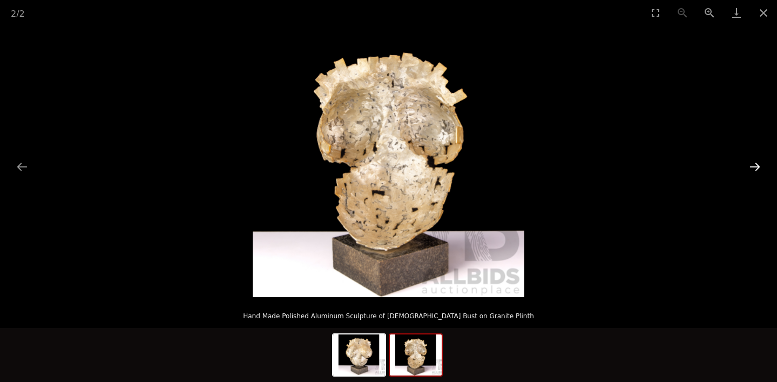
click at [754, 164] on button "Next slide" at bounding box center [755, 166] width 23 height 21
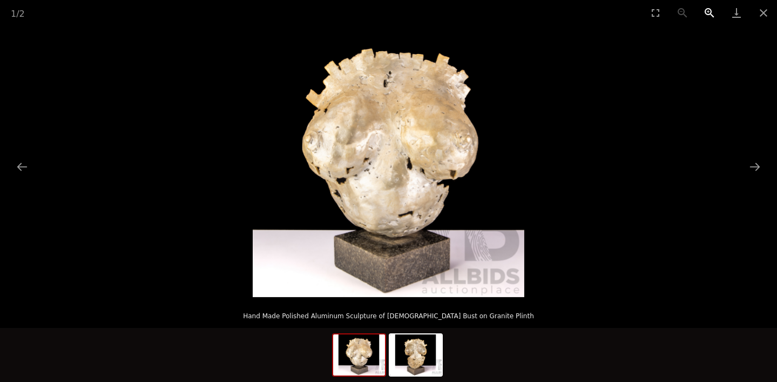
click at [706, 17] on button "Zoom in" at bounding box center [709, 12] width 27 height 25
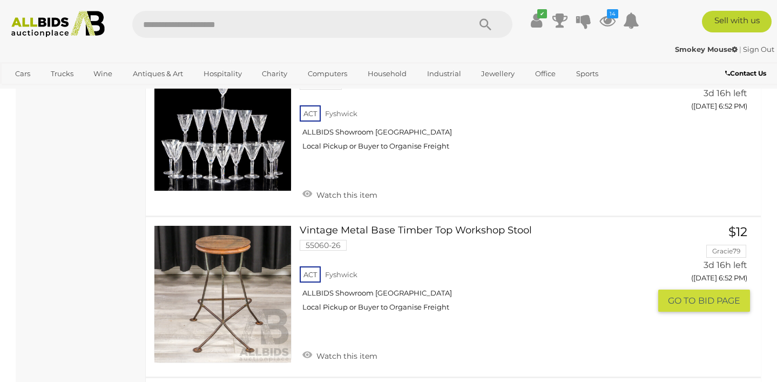
scroll to position [6580, 0]
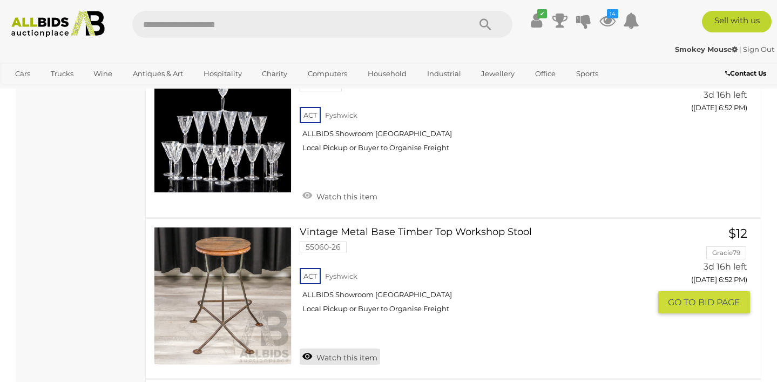
click at [355, 348] on link "Watch this item" at bounding box center [340, 356] width 80 height 16
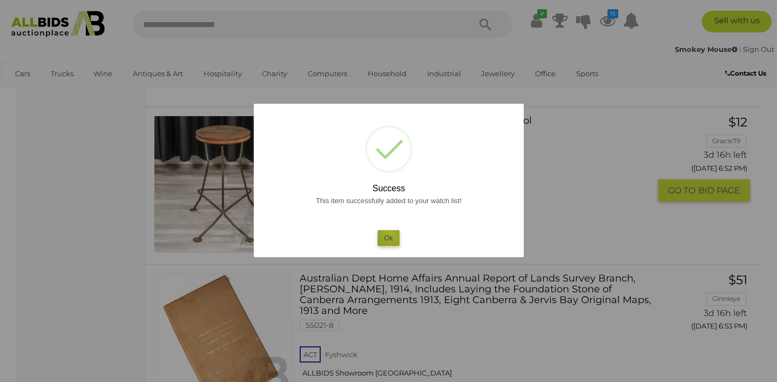
click at [391, 232] on button "Ok" at bounding box center [389, 238] width 22 height 16
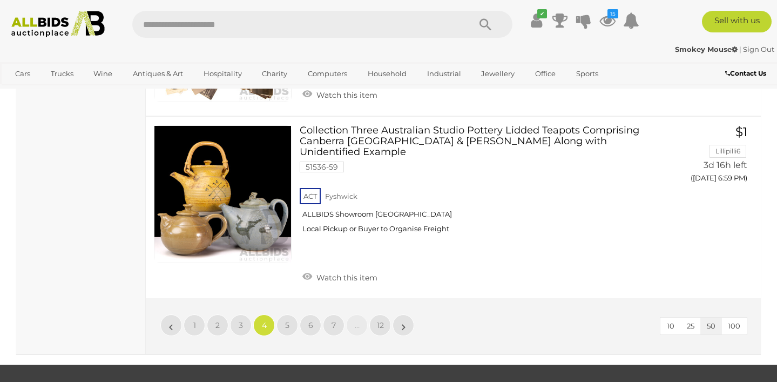
scroll to position [8571, 0]
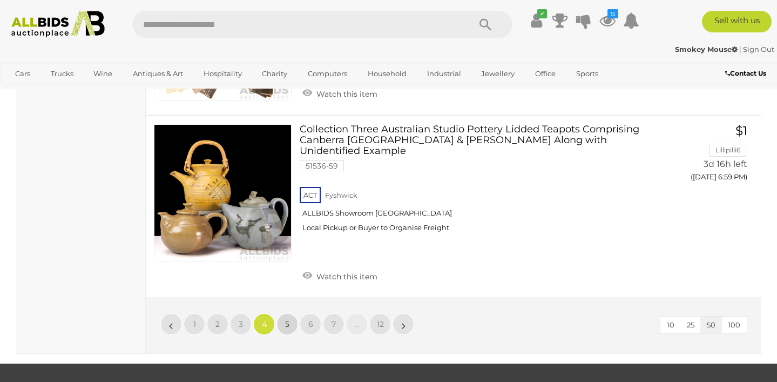
click at [286, 319] on span "5" at bounding box center [287, 324] width 4 height 10
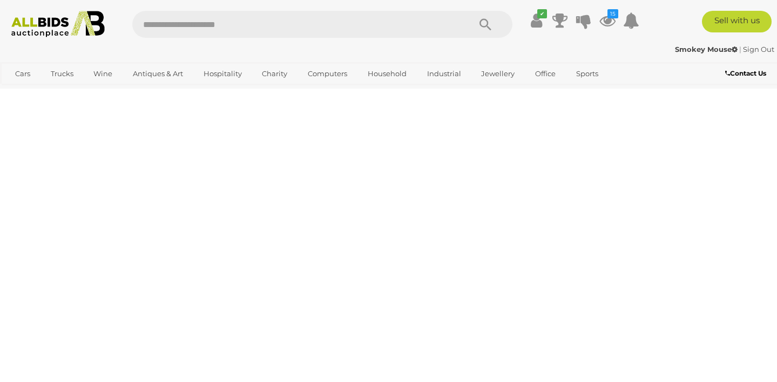
scroll to position [241, 0]
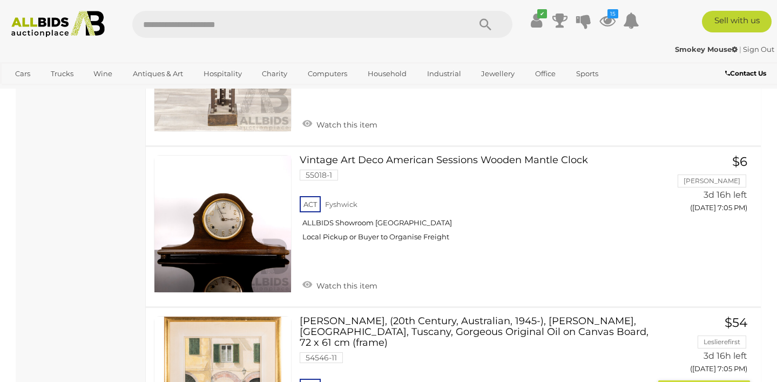
scroll to position [1685, 0]
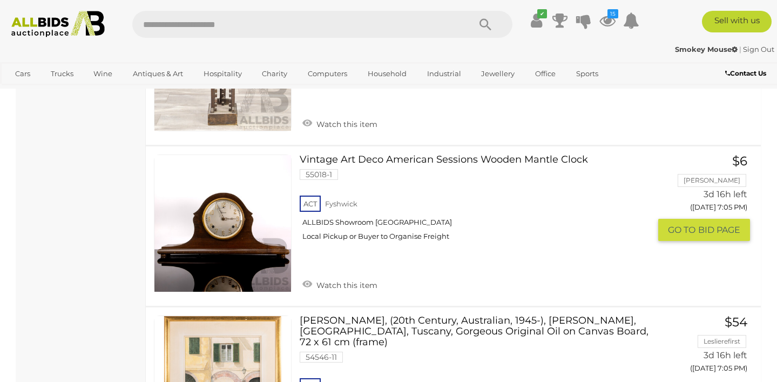
click at [237, 232] on link at bounding box center [223, 224] width 138 height 138
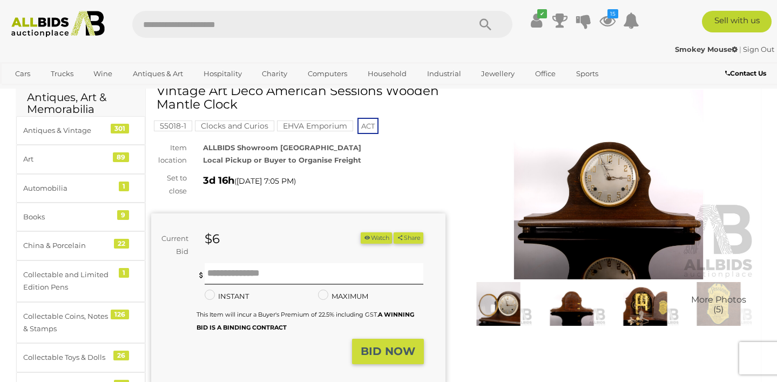
scroll to position [45, 0]
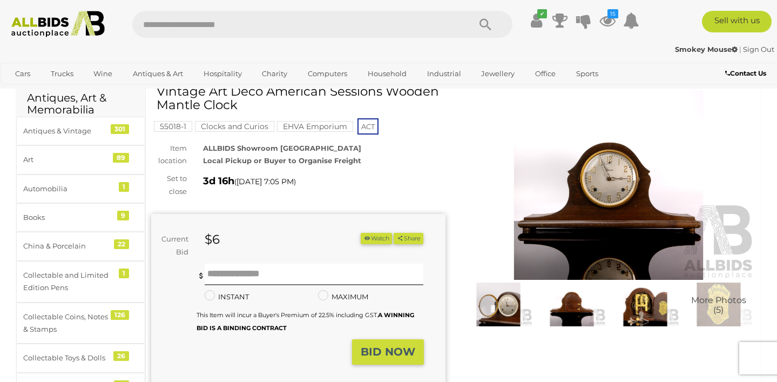
click at [609, 226] on img at bounding box center [609, 185] width 294 height 190
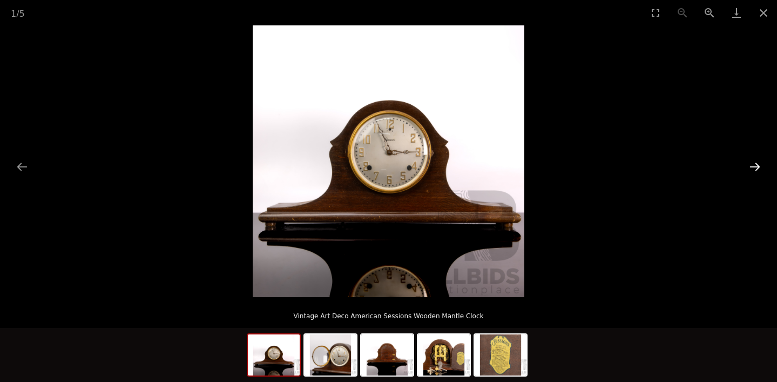
click at [754, 167] on button "Next slide" at bounding box center [755, 166] width 23 height 21
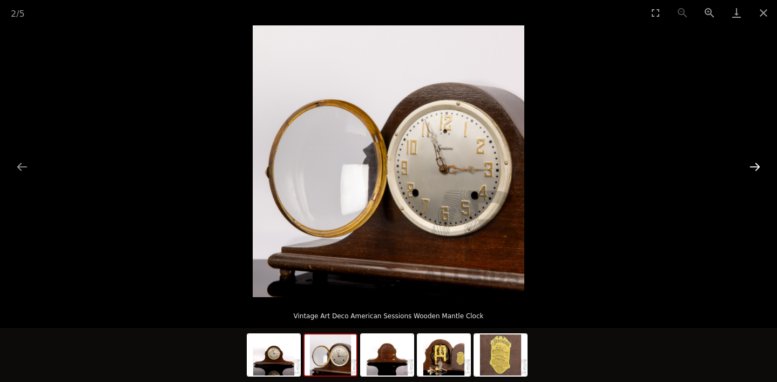
click at [754, 167] on button "Next slide" at bounding box center [755, 166] width 23 height 21
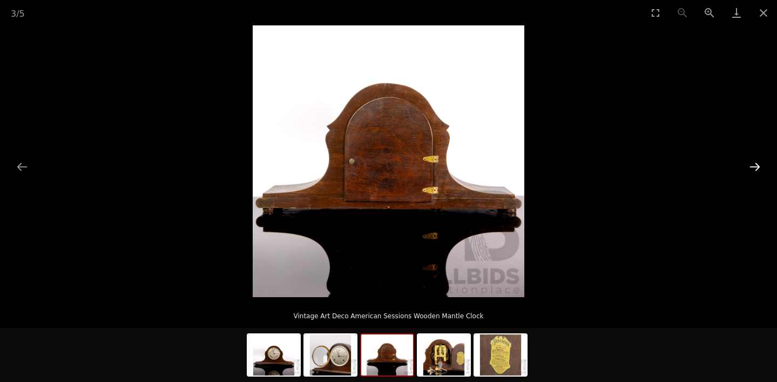
click at [754, 167] on button "Next slide" at bounding box center [755, 166] width 23 height 21
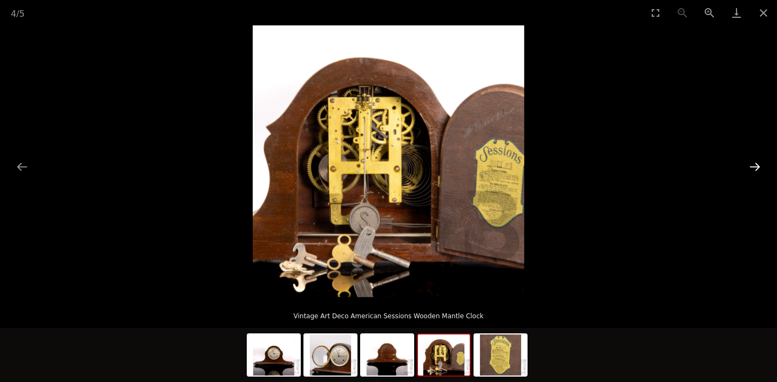
click at [754, 167] on button "Next slide" at bounding box center [755, 166] width 23 height 21
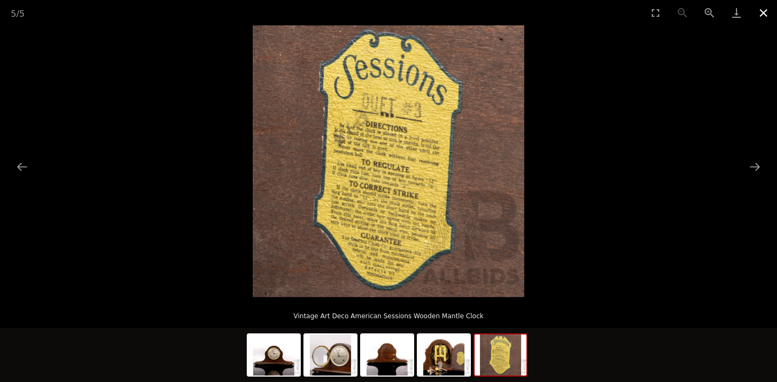
click at [761, 16] on button "Close gallery" at bounding box center [763, 12] width 27 height 25
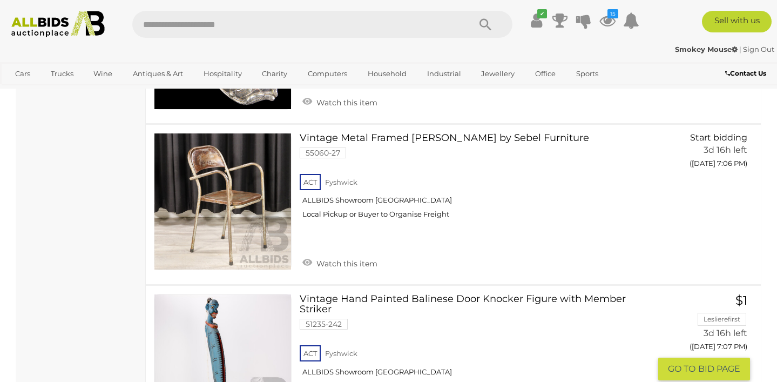
scroll to position [2214, 0]
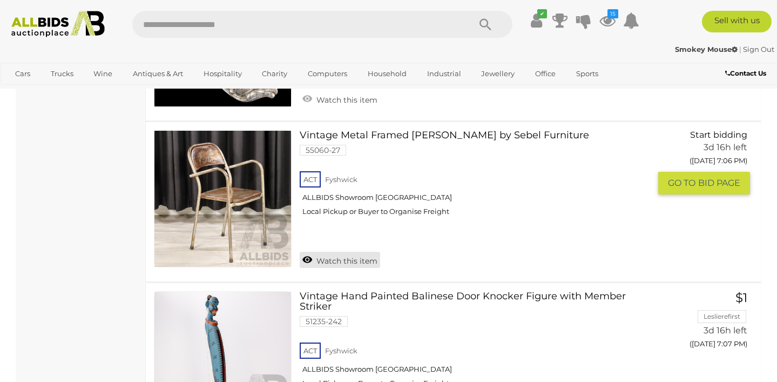
click at [355, 252] on link "Watch this item" at bounding box center [340, 260] width 80 height 16
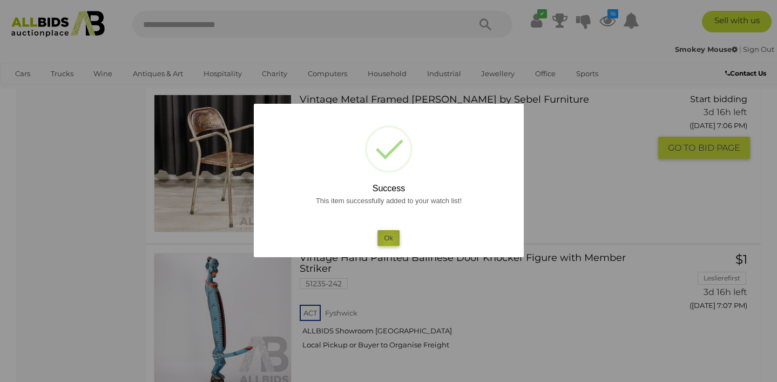
click at [389, 241] on button "Ok" at bounding box center [389, 238] width 22 height 16
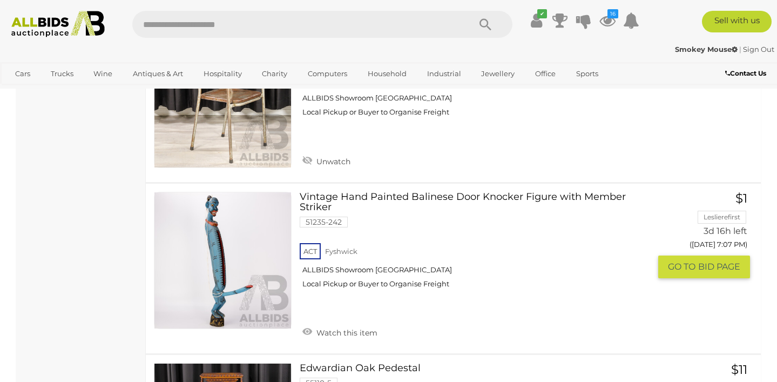
scroll to position [2320, 0]
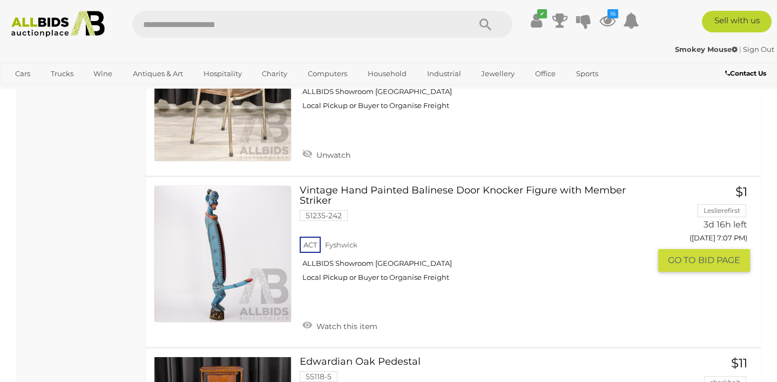
click at [232, 217] on link at bounding box center [223, 254] width 138 height 138
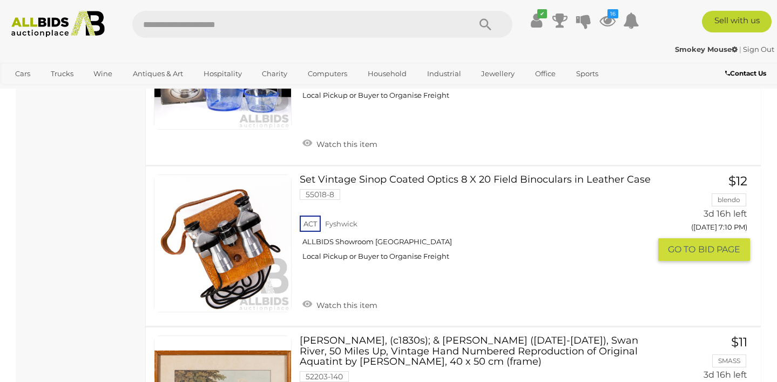
scroll to position [3007, 0]
click at [344, 296] on link "Watch this item" at bounding box center [340, 304] width 80 height 16
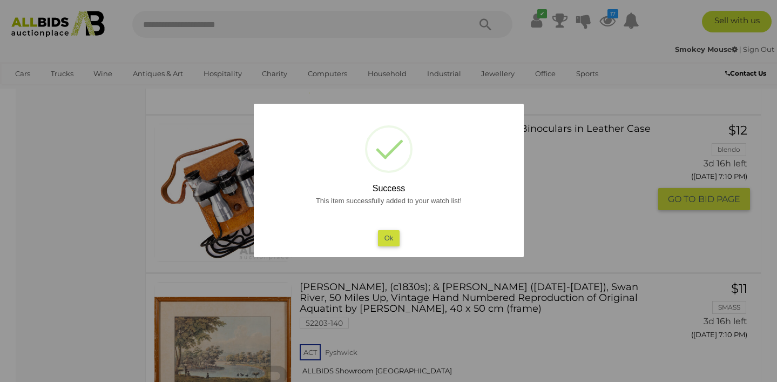
click at [381, 240] on button "Ok" at bounding box center [389, 238] width 22 height 16
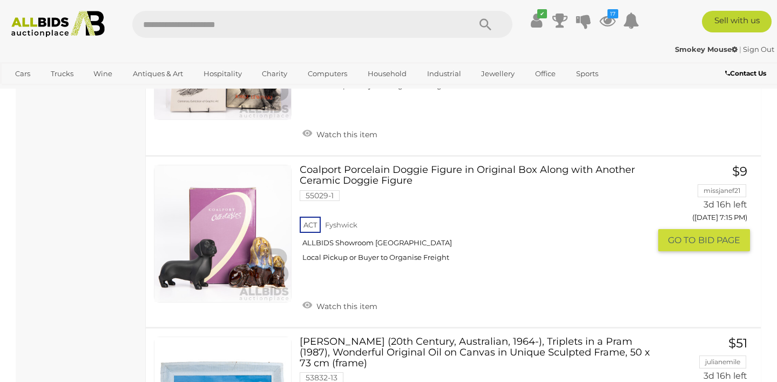
scroll to position [4528, 0]
click at [234, 236] on img at bounding box center [223, 234] width 137 height 137
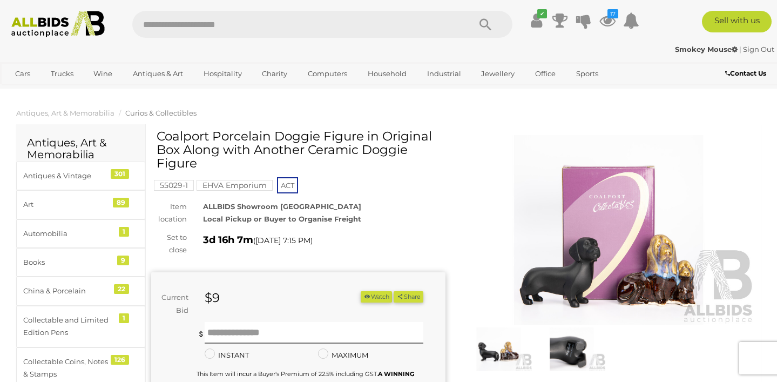
click at [570, 272] on img at bounding box center [609, 230] width 294 height 190
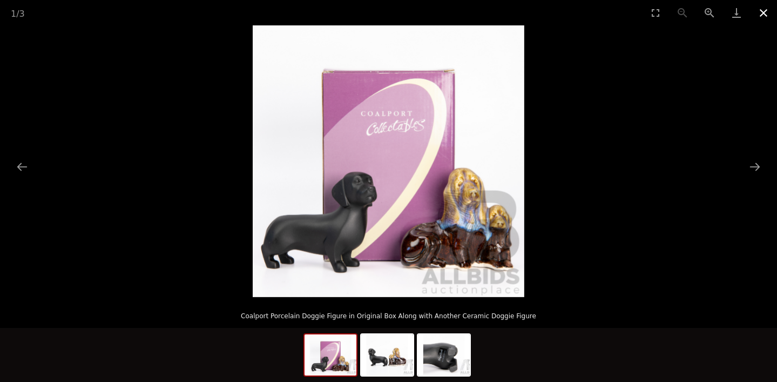
click at [764, 14] on button "Close gallery" at bounding box center [763, 12] width 27 height 25
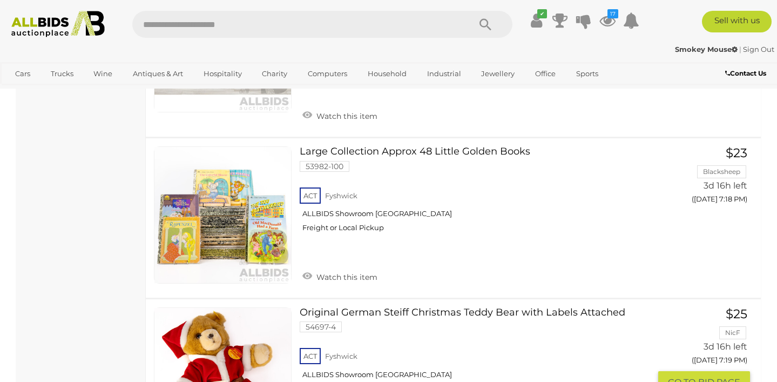
scroll to position [5561, 0]
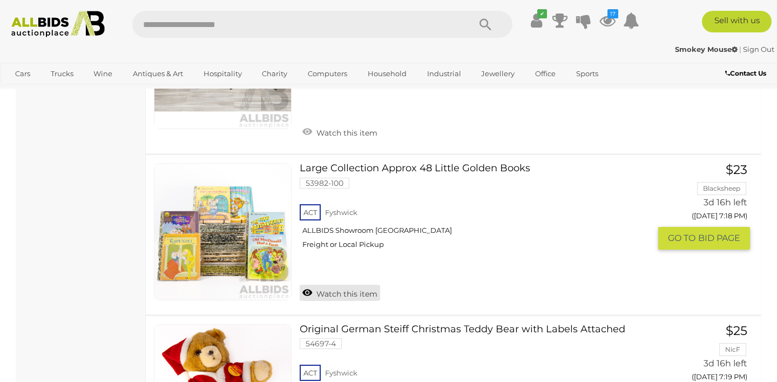
click at [350, 285] on link "Watch this item" at bounding box center [340, 293] width 80 height 16
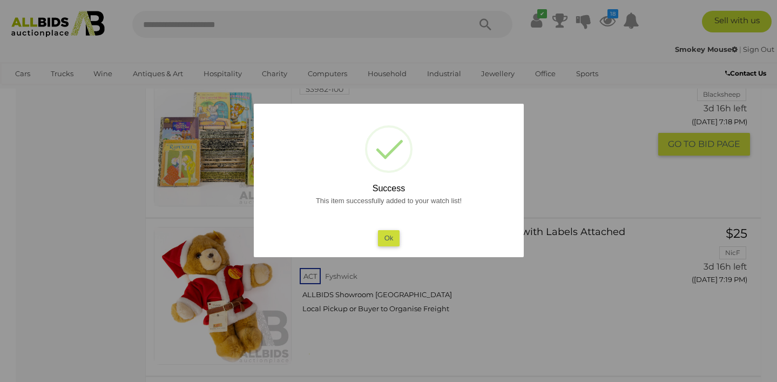
click at [386, 245] on button "Ok" at bounding box center [389, 238] width 22 height 16
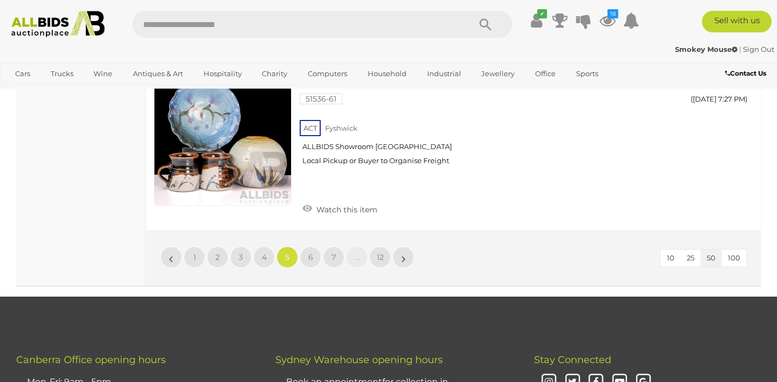
scroll to position [8511, 0]
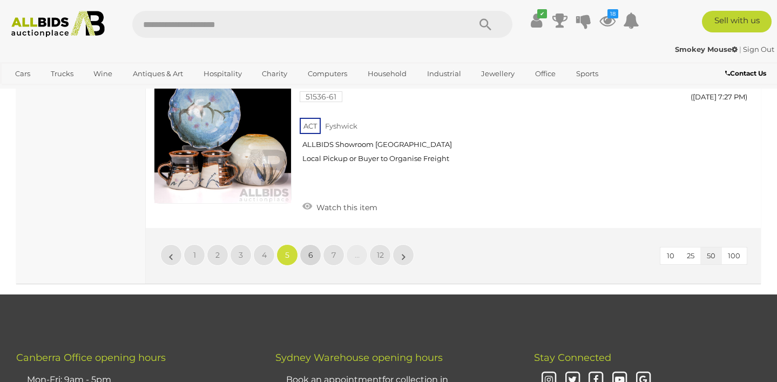
click at [310, 250] on span "6" at bounding box center [310, 255] width 5 height 10
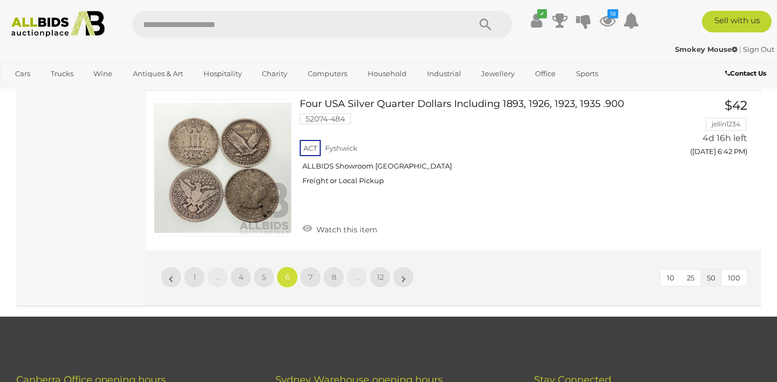
scroll to position [8682, 0]
click at [311, 272] on span "7" at bounding box center [310, 277] width 4 height 10
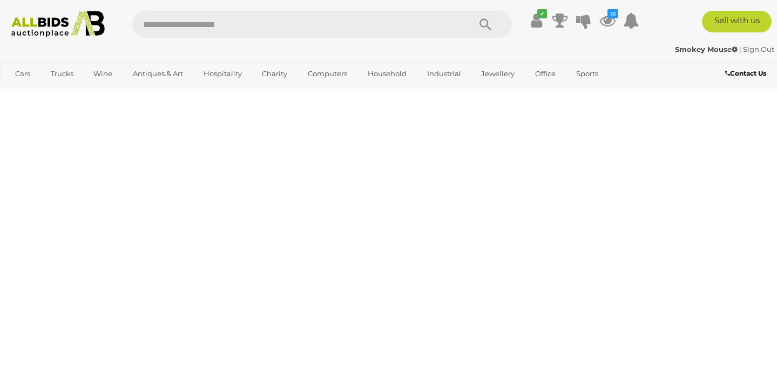
scroll to position [241, 0]
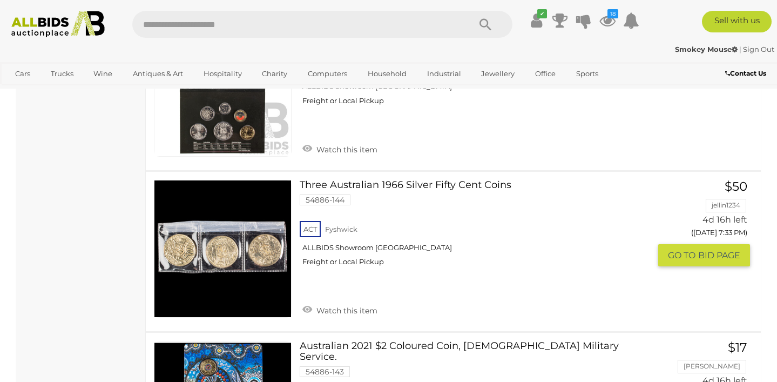
scroll to position [7692, 0]
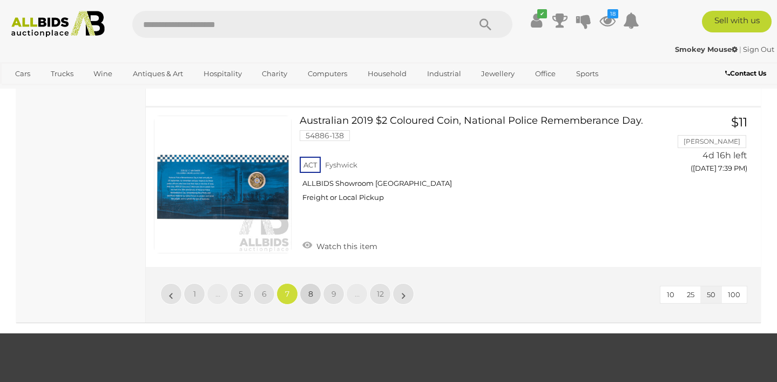
click at [313, 283] on link "8" at bounding box center [311, 294] width 22 height 22
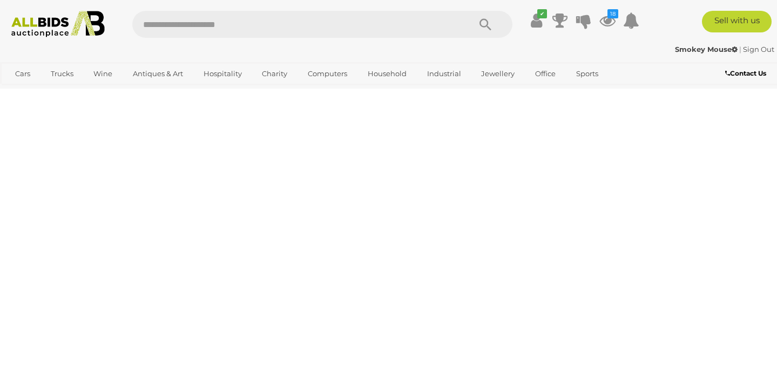
scroll to position [241, 0]
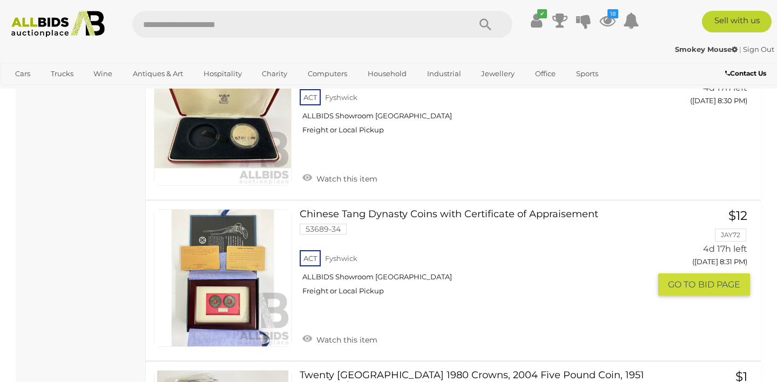
scroll to position [7913, 0]
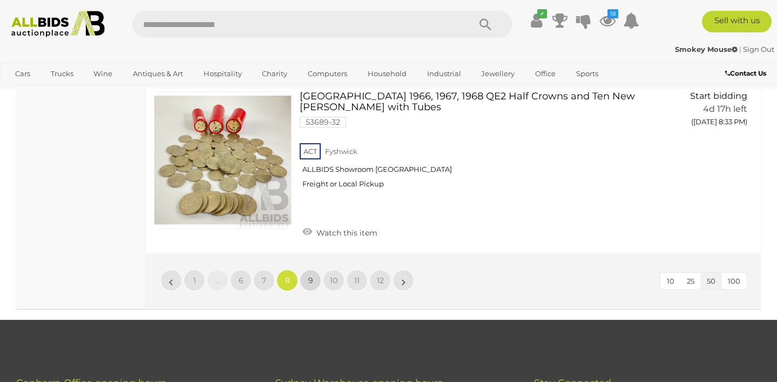
click at [311, 276] on span "9" at bounding box center [310, 281] width 5 height 10
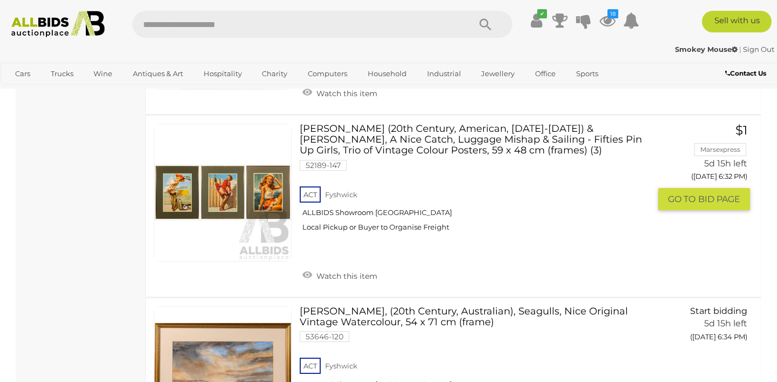
scroll to position [2292, 0]
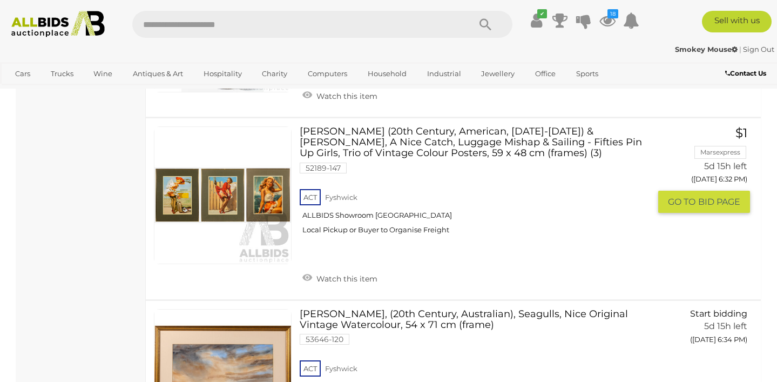
click at [379, 130] on link "Gil Elvgren (20th Century, American, 1914-1980) & Artist Unknown, A Nice Catch,…" at bounding box center [479, 184] width 343 height 116
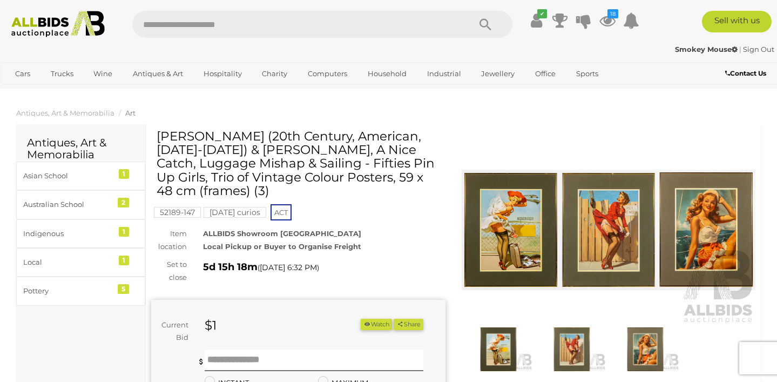
click at [510, 227] on img at bounding box center [609, 230] width 294 height 190
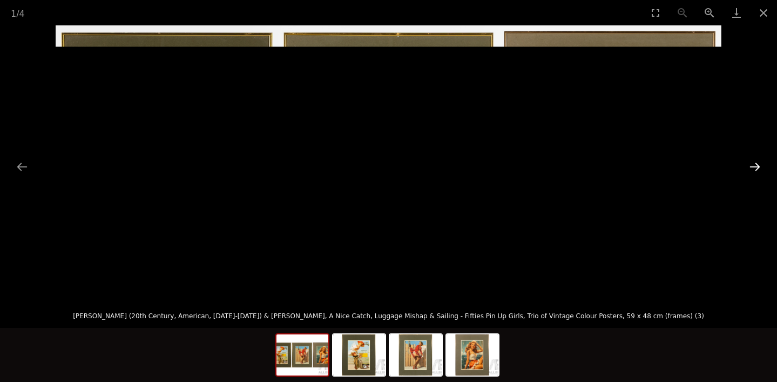
click at [755, 169] on button "Next slide" at bounding box center [755, 166] width 23 height 21
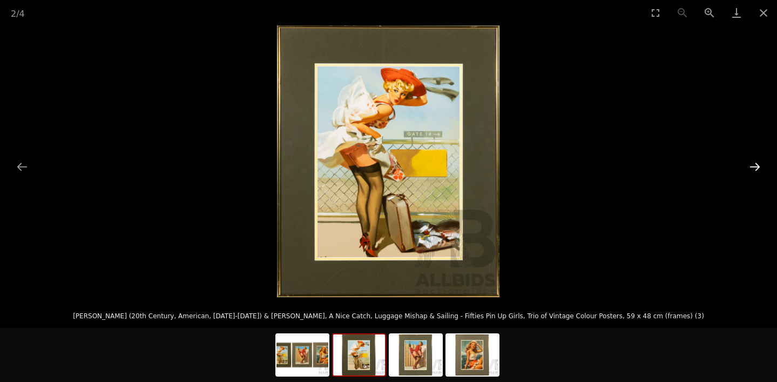
click at [755, 169] on button "Next slide" at bounding box center [755, 166] width 23 height 21
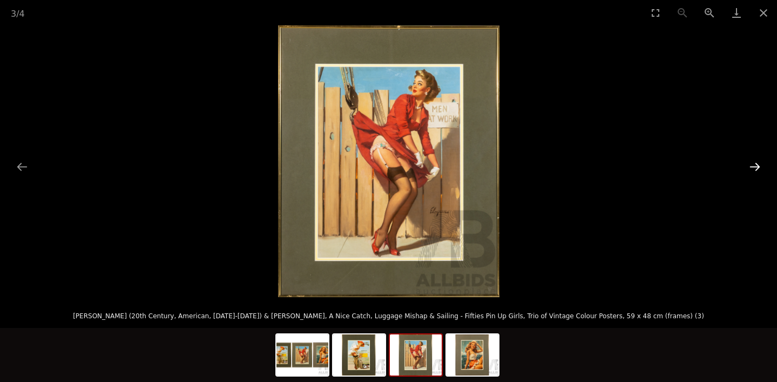
click at [755, 169] on button "Next slide" at bounding box center [755, 166] width 23 height 21
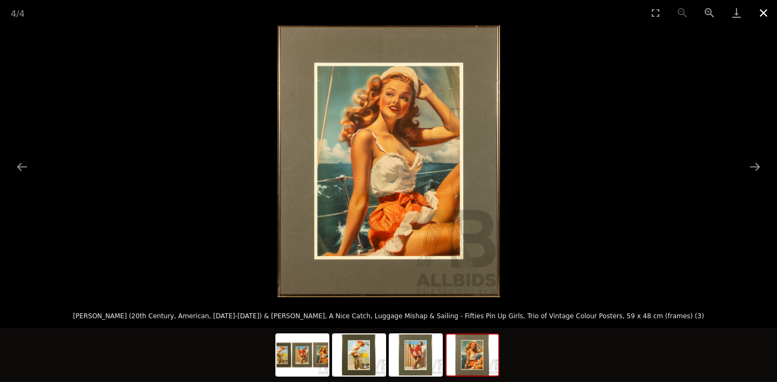
click at [761, 19] on button "Close gallery" at bounding box center [763, 12] width 27 height 25
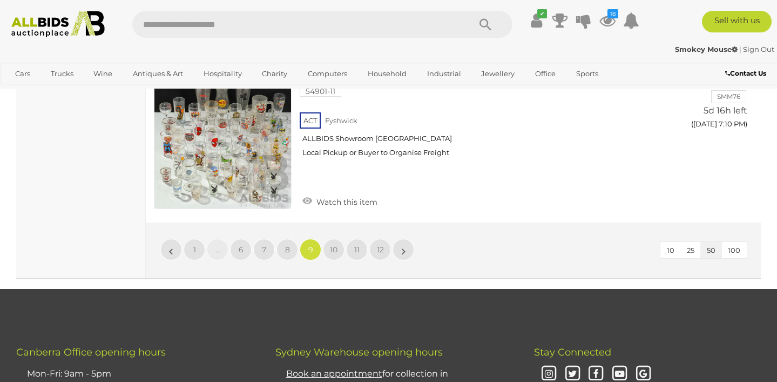
scroll to position [8764, 0]
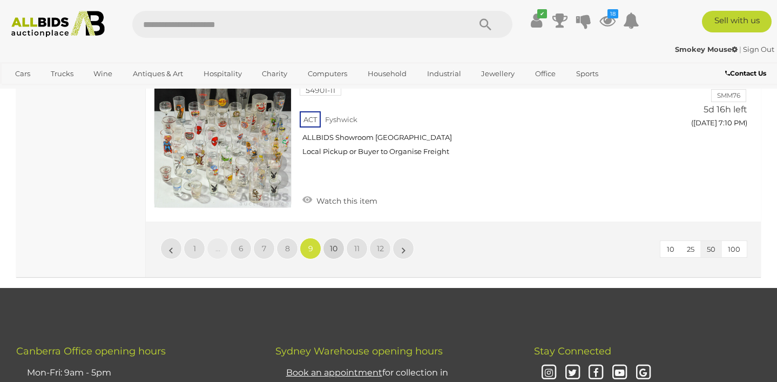
click at [334, 244] on span "10" at bounding box center [334, 249] width 8 height 10
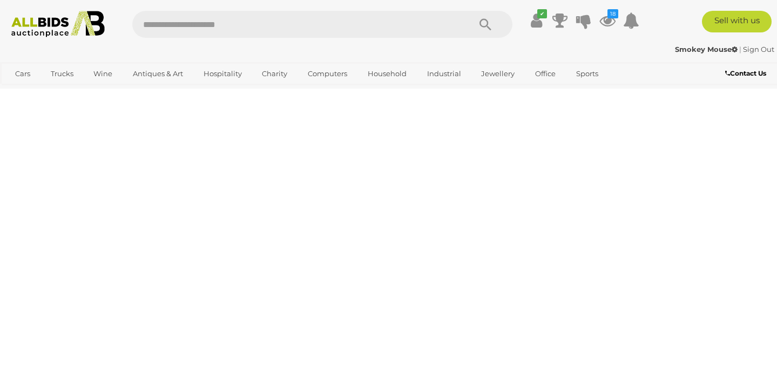
scroll to position [241, 0]
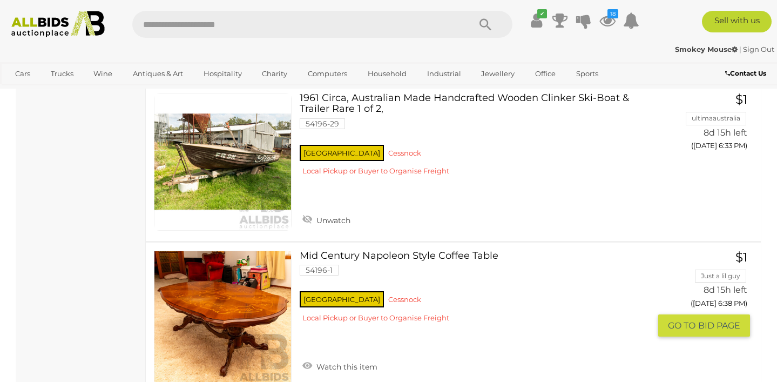
scroll to position [8474, 0]
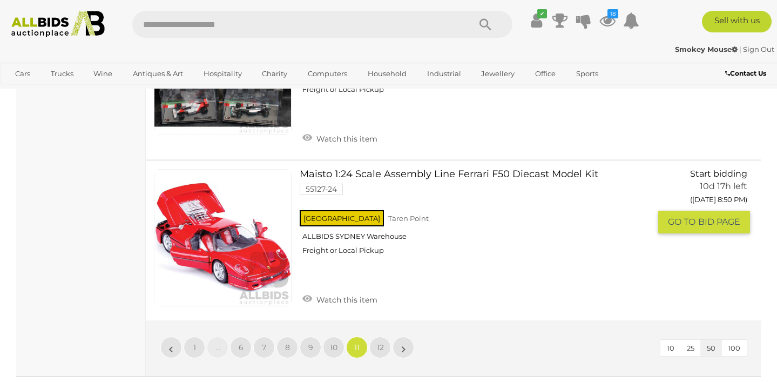
scroll to position [8035, 0]
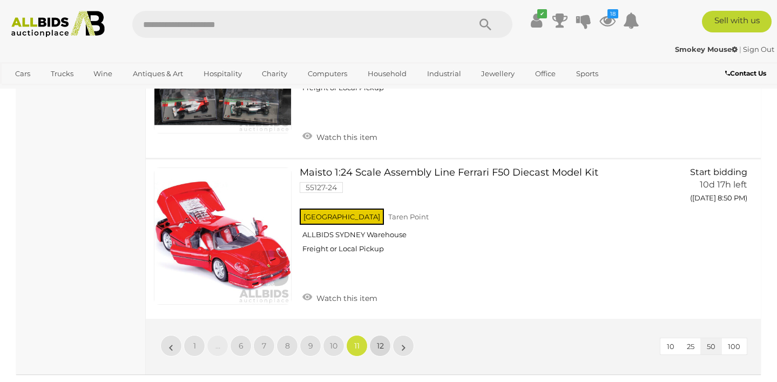
click at [378, 345] on span "12" at bounding box center [380, 346] width 7 height 10
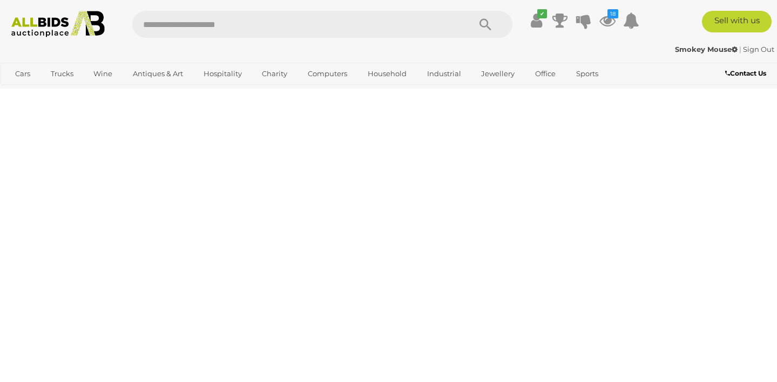
scroll to position [241, 0]
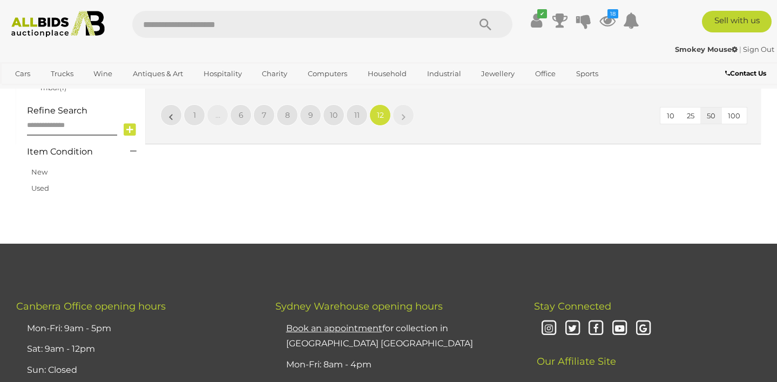
scroll to position [777, 0]
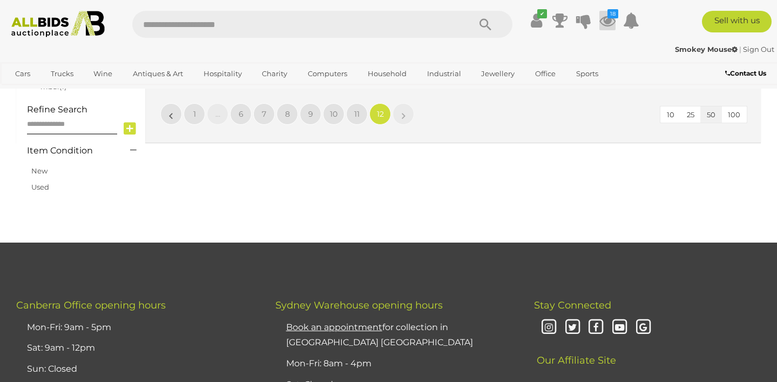
click at [607, 18] on icon at bounding box center [608, 20] width 16 height 19
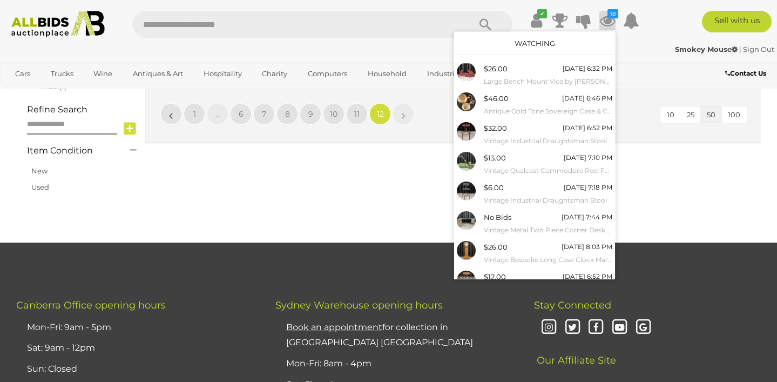
click at [536, 40] on link "Watching" at bounding box center [535, 43] width 41 height 9
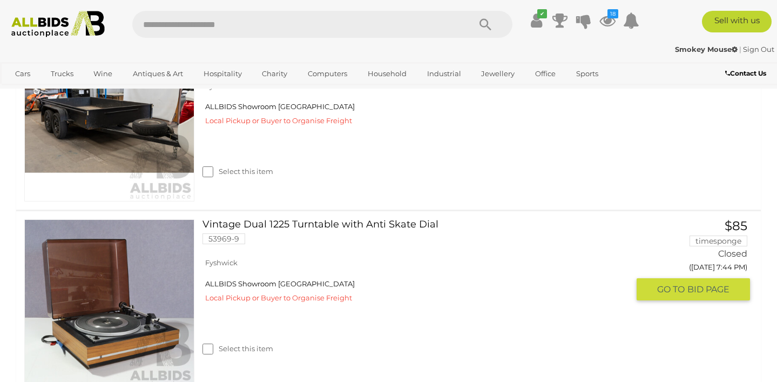
scroll to position [3278, 0]
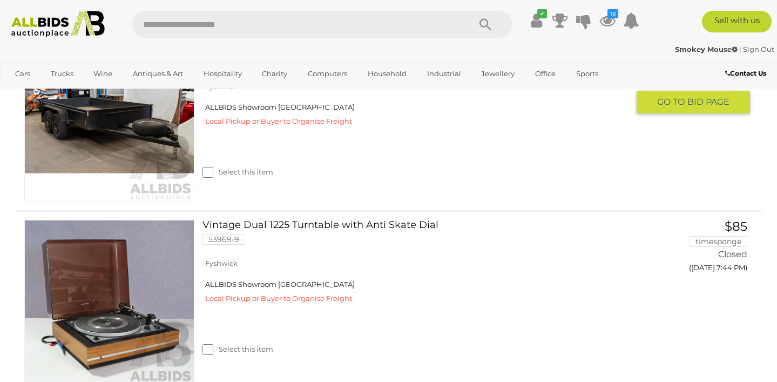
click at [399, 76] on link "09/2020, MechID Dual Axle10x6 Box Trailer with Swinging Tail Gate & Inbuilt Loa…" at bounding box center [420, 54] width 418 height 44
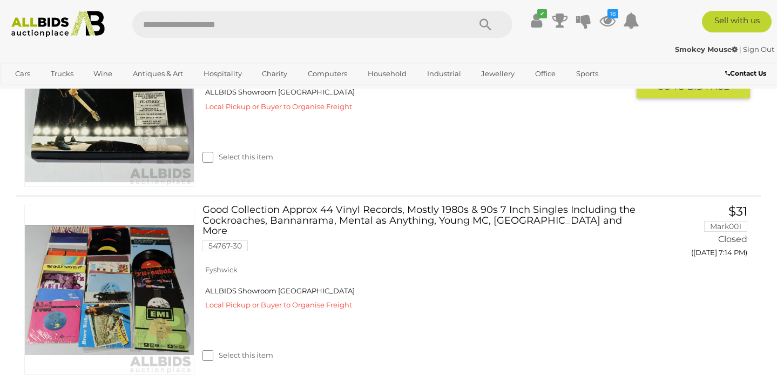
scroll to position [3803, 0]
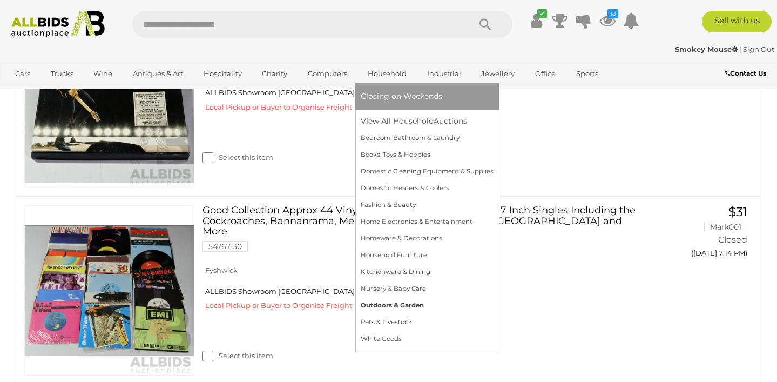
click at [393, 304] on link "Outdoors & Garden" at bounding box center [427, 305] width 133 height 17
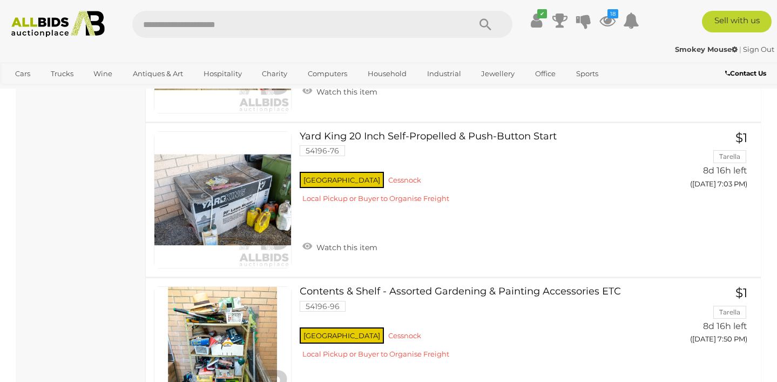
scroll to position [720, 0]
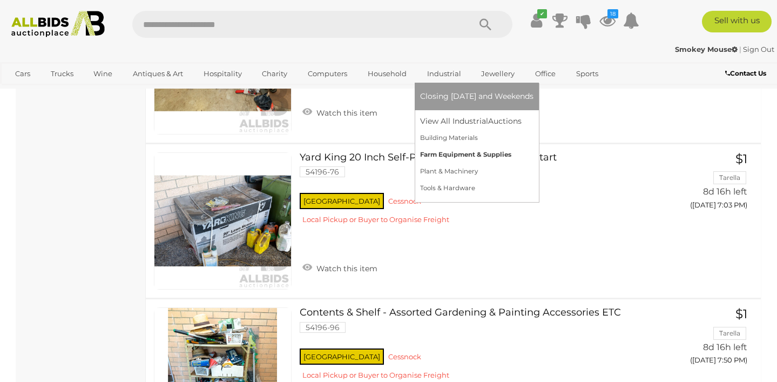
click at [444, 155] on link "Farm Equipment & Supplies" at bounding box center [476, 154] width 113 height 17
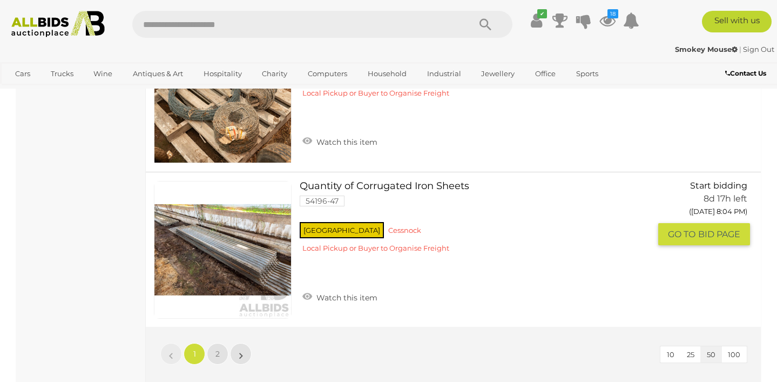
scroll to position [7735, 0]
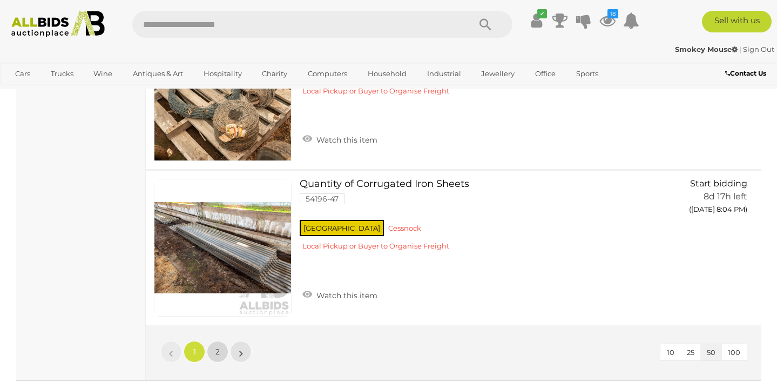
click at [216, 361] on link "2" at bounding box center [218, 352] width 22 height 22
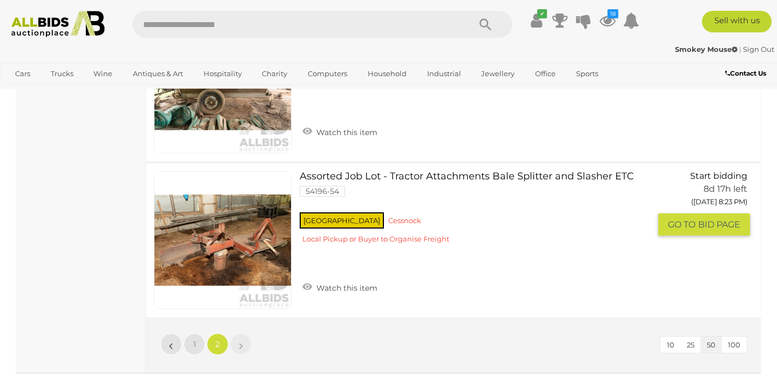
scroll to position [1986, 0]
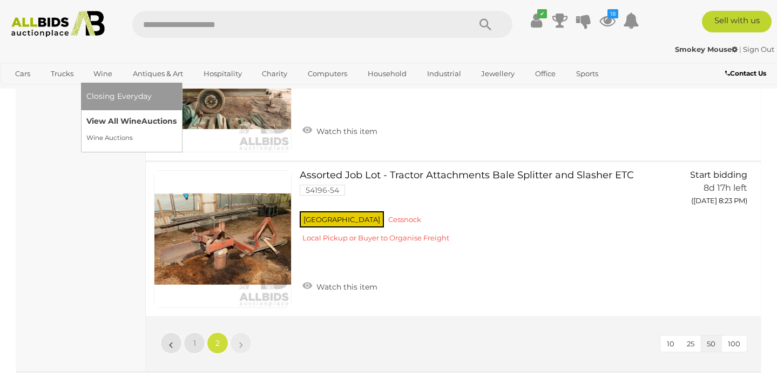
click at [114, 123] on link "View All Wine Auctions" at bounding box center [131, 121] width 90 height 17
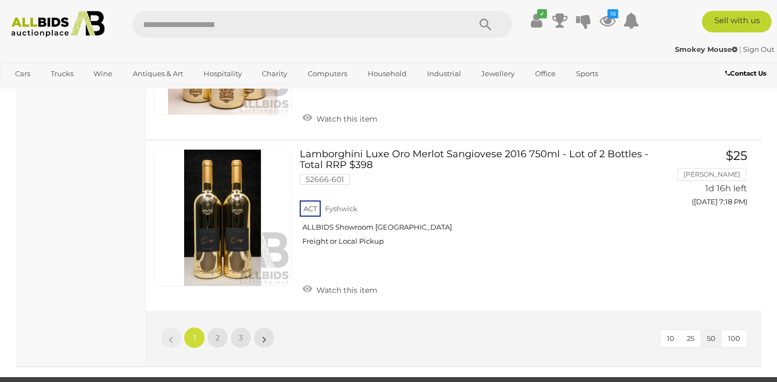
scroll to position [8395, 0]
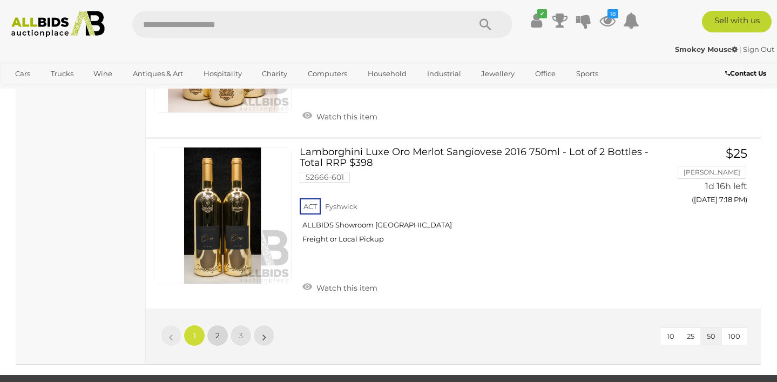
click at [221, 325] on link "2" at bounding box center [218, 336] width 22 height 22
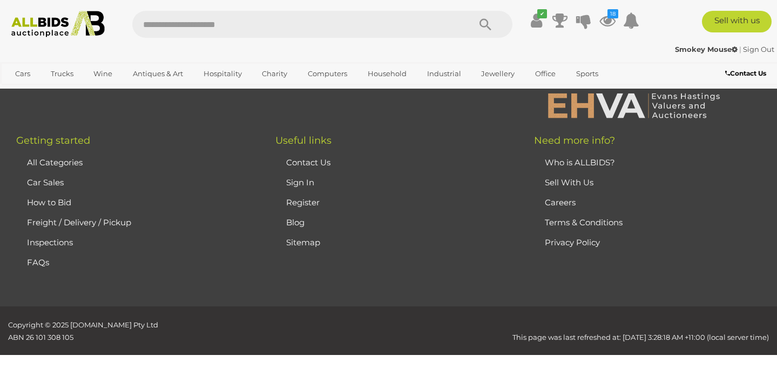
scroll to position [182, 0]
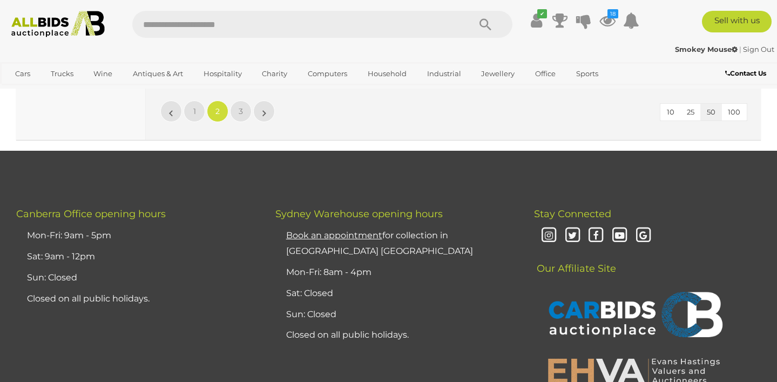
scroll to position [8631, 0]
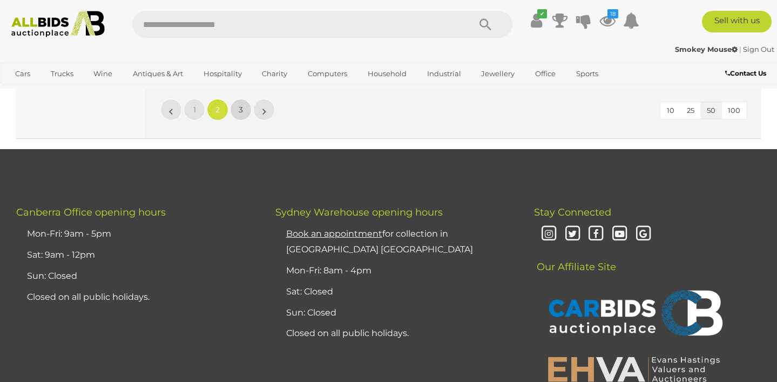
click at [239, 105] on span "3" at bounding box center [241, 110] width 4 height 10
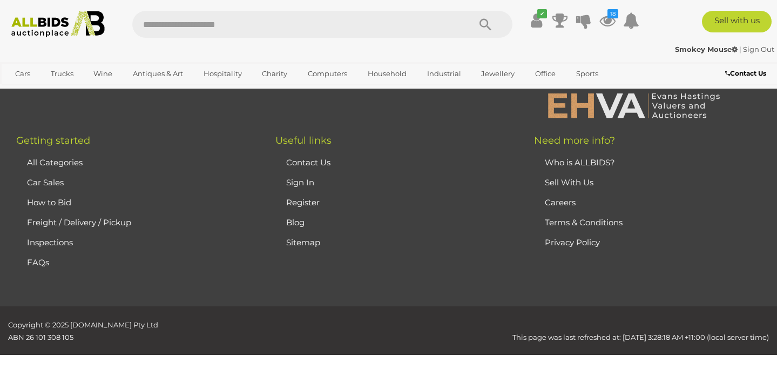
scroll to position [182, 0]
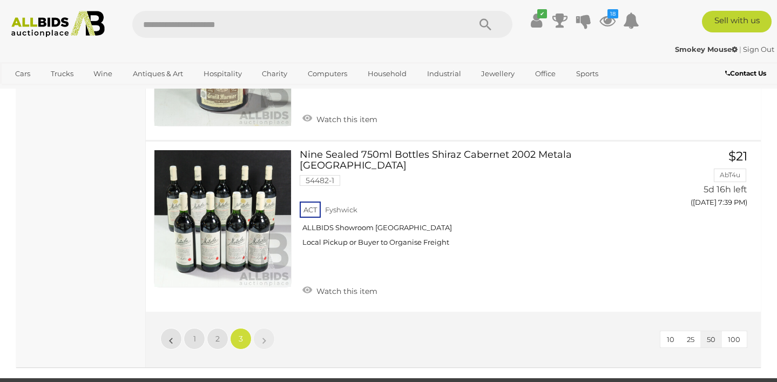
scroll to position [2824, 0]
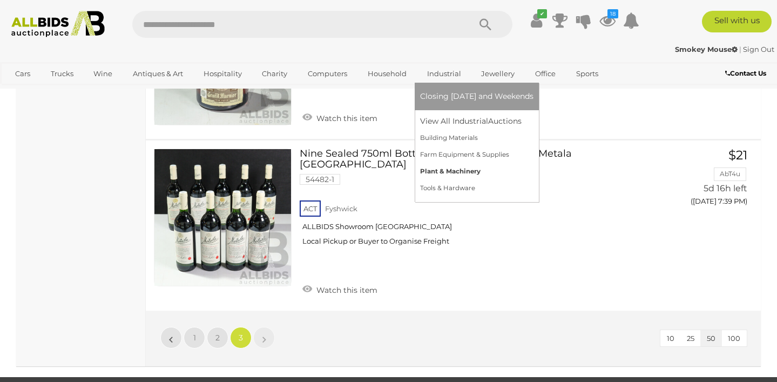
click at [451, 171] on link "Plant & Machinery" at bounding box center [476, 171] width 113 height 17
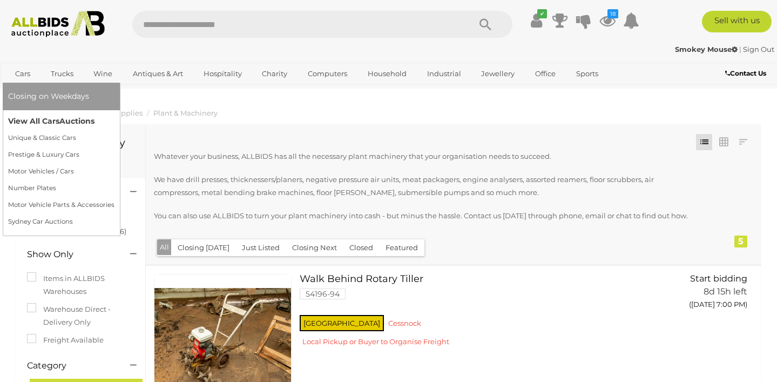
click at [27, 122] on link "View All Cars Auctions" at bounding box center [61, 121] width 106 height 17
